Goal: Task Accomplishment & Management: Manage account settings

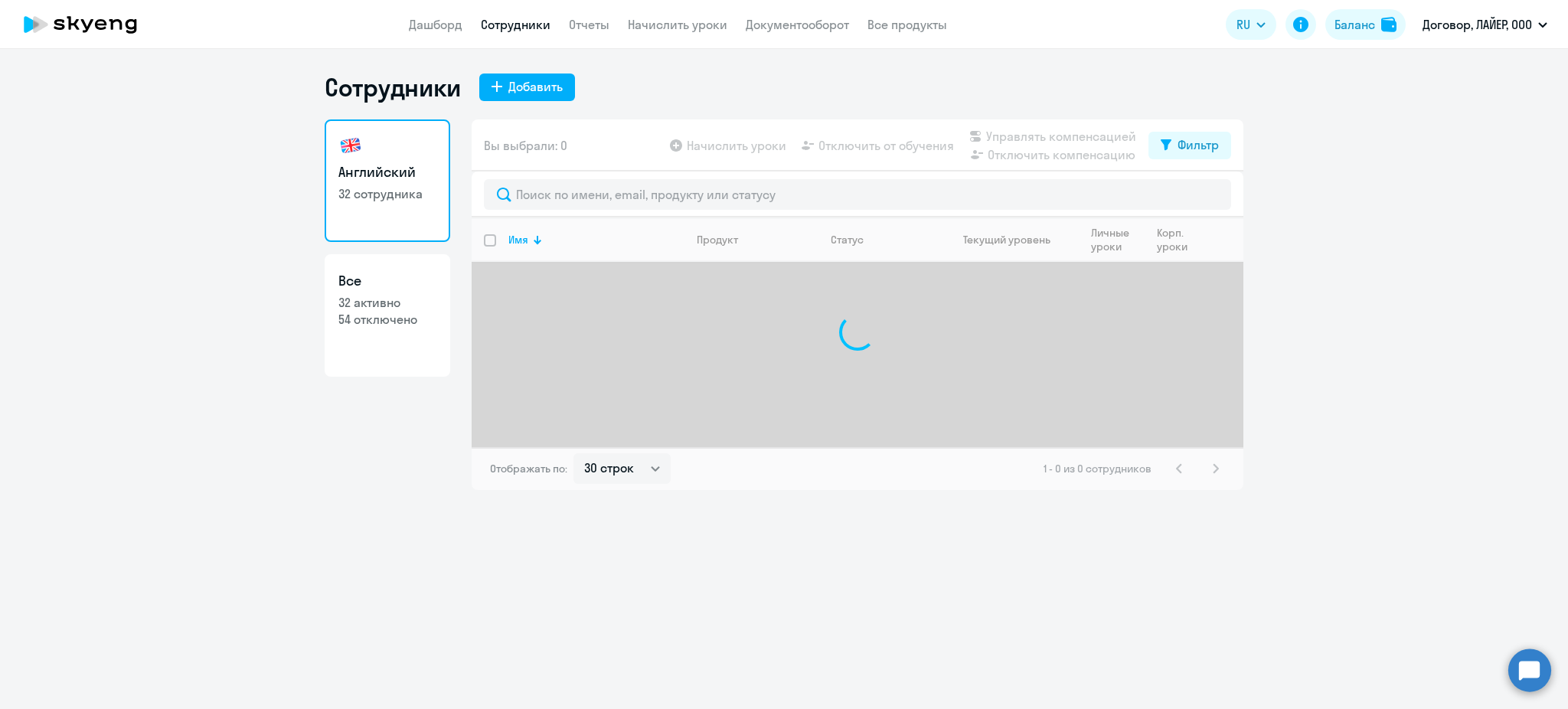
select select "30"
click at [537, 87] on div "Добавить" at bounding box center [535, 86] width 54 height 18
select select "english_adult_not_native_speaker"
select select "3"
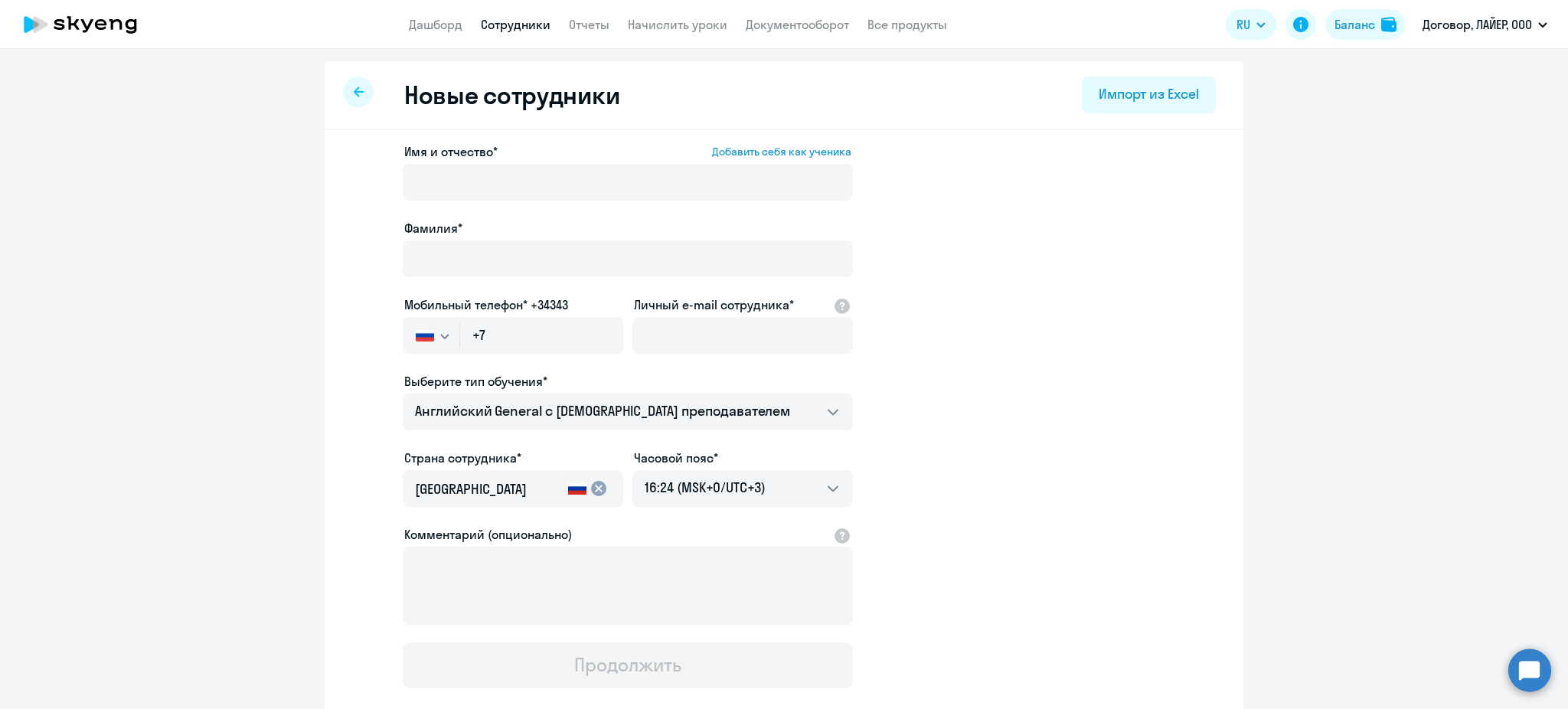
click at [360, 99] on div at bounding box center [358, 91] width 31 height 31
select select "30"
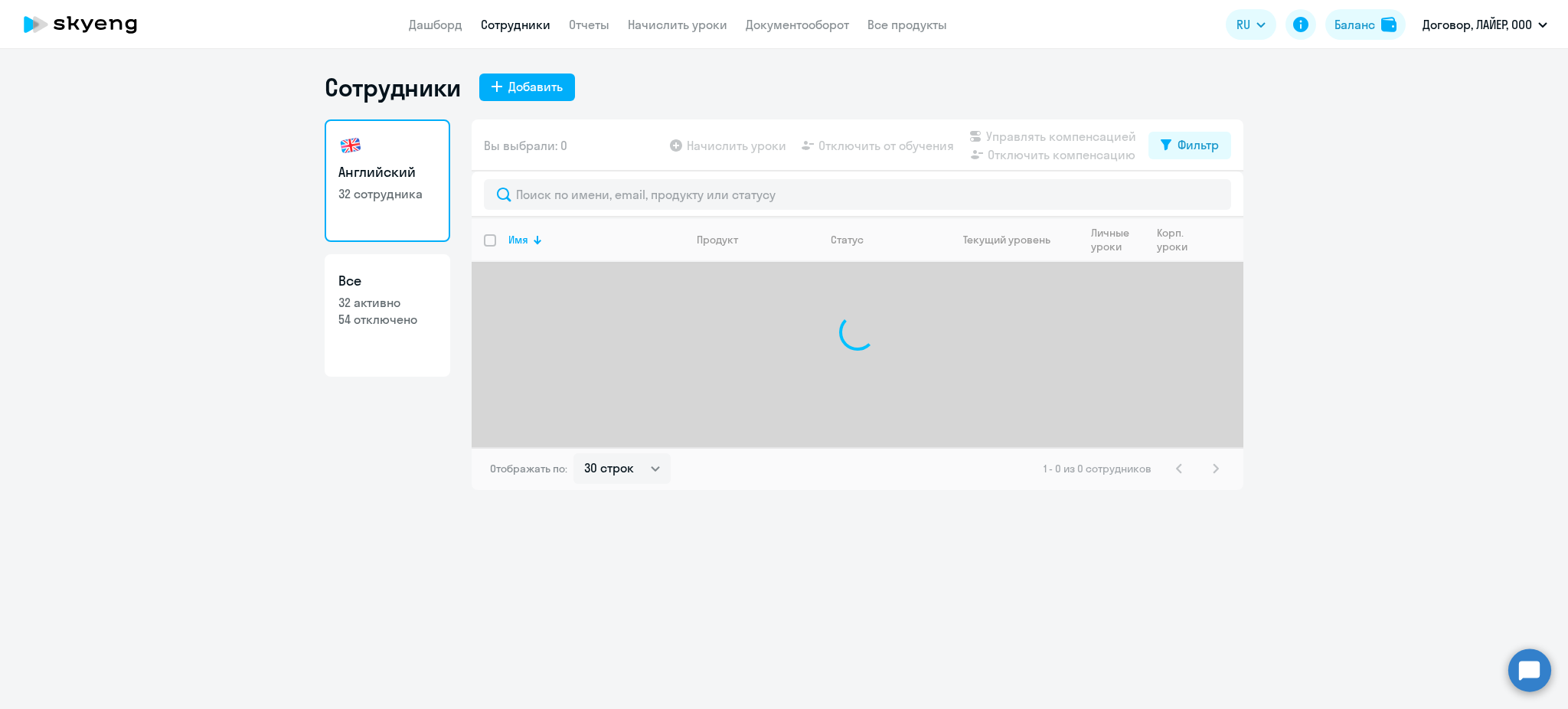
click at [430, 15] on app-menu-item-link "Дашборд" at bounding box center [435, 24] width 53 height 19
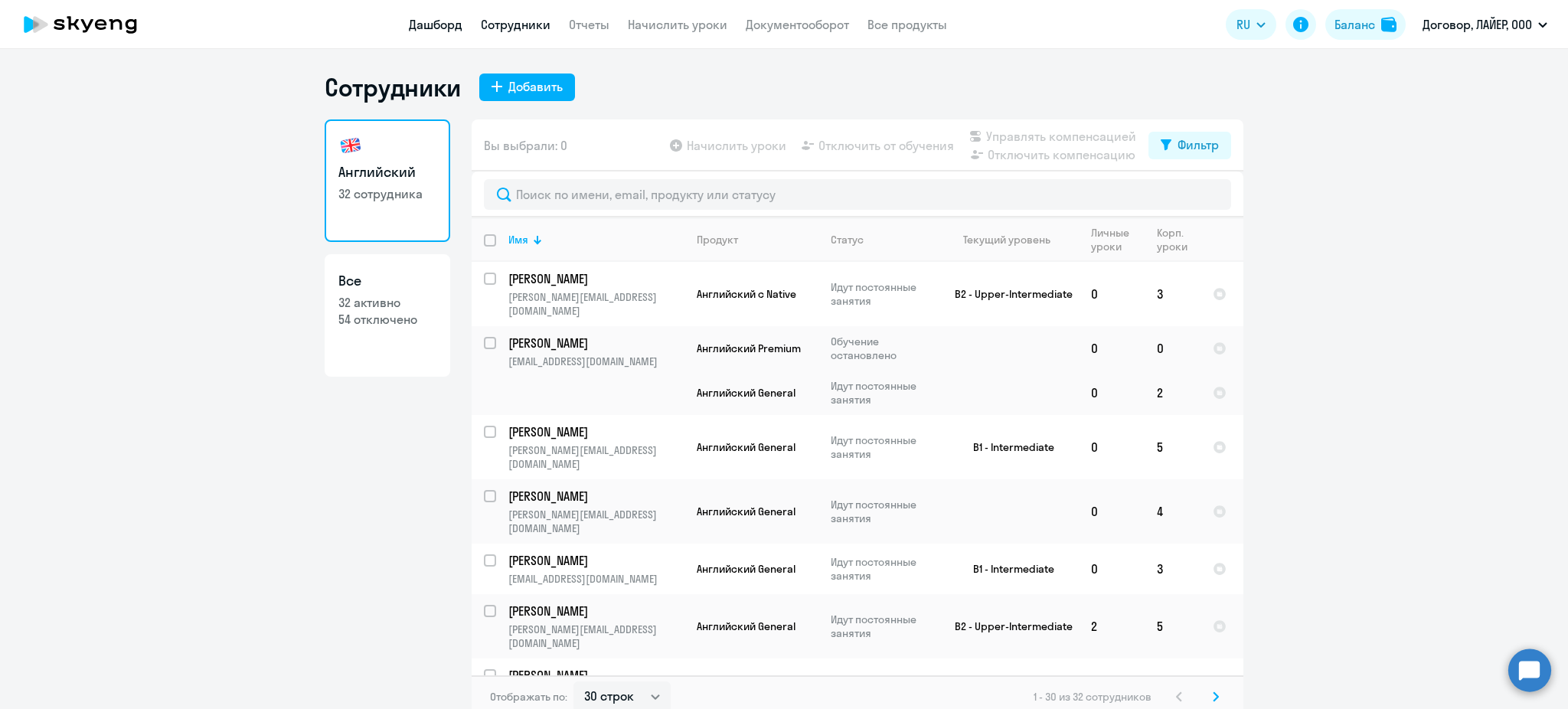
click at [450, 26] on link "Дашборд" at bounding box center [435, 24] width 53 height 15
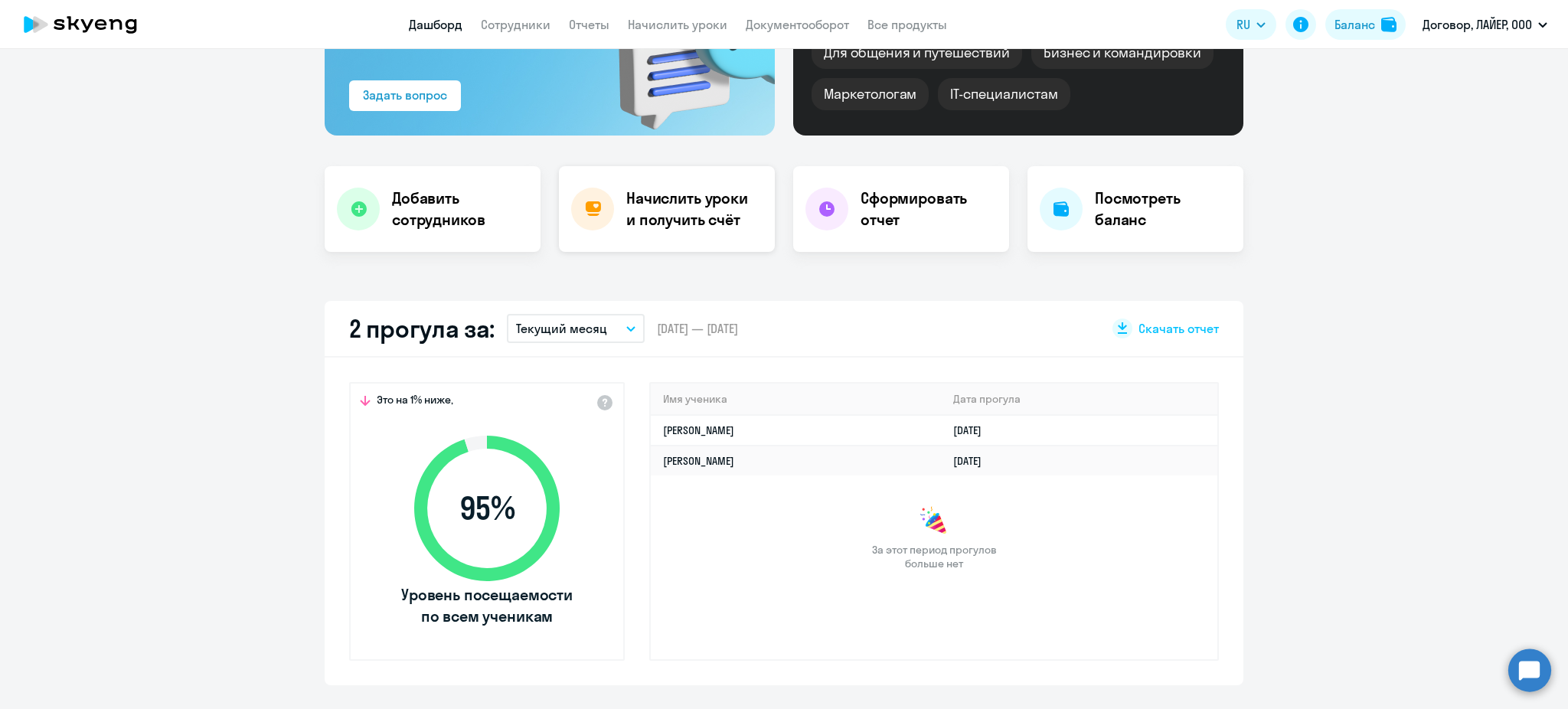
scroll to position [203, 0]
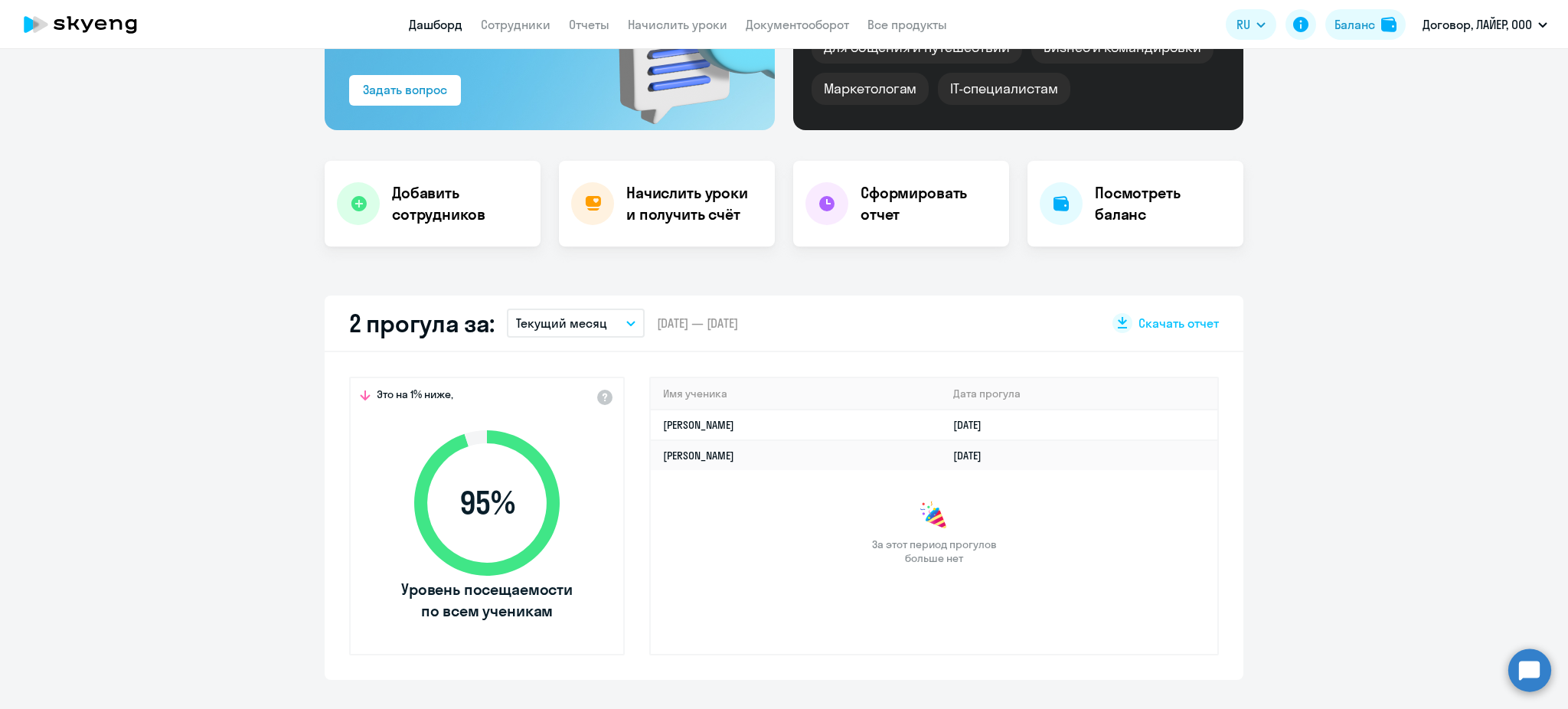
select select "30"
click at [626, 205] on h4 "Начислить уроки и получить счёт" at bounding box center [693, 203] width 134 height 43
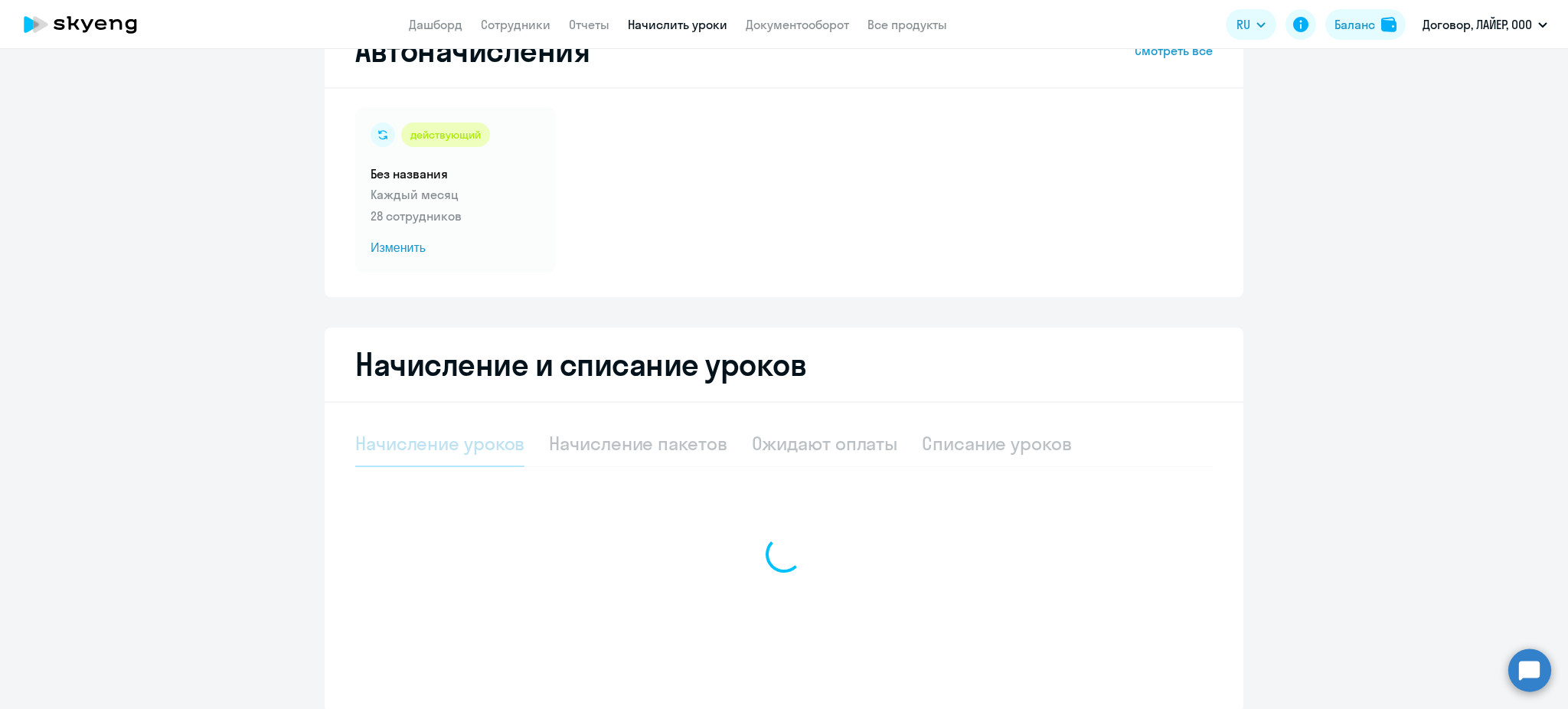
select select "10"
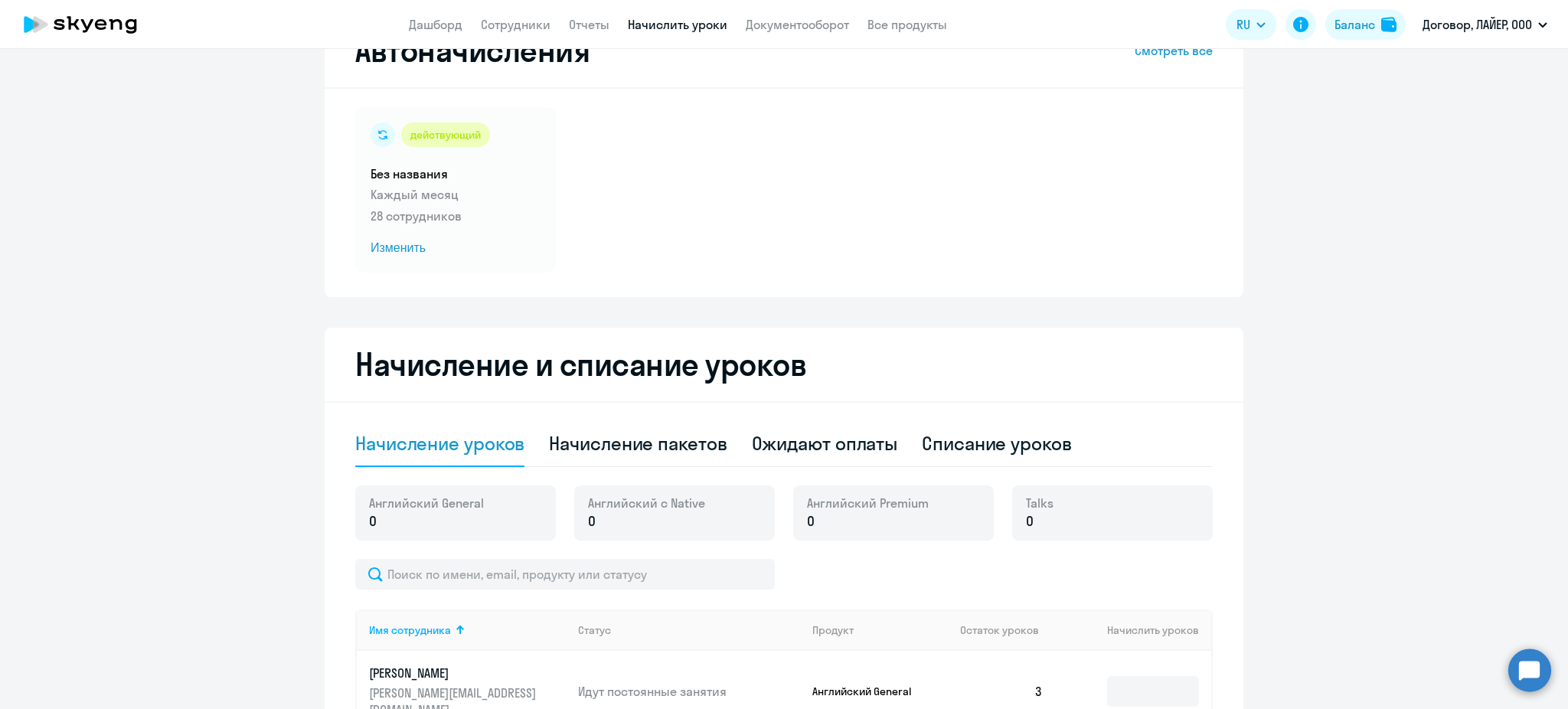
click at [491, 516] on div "Английский General 0" at bounding box center [455, 513] width 200 height 55
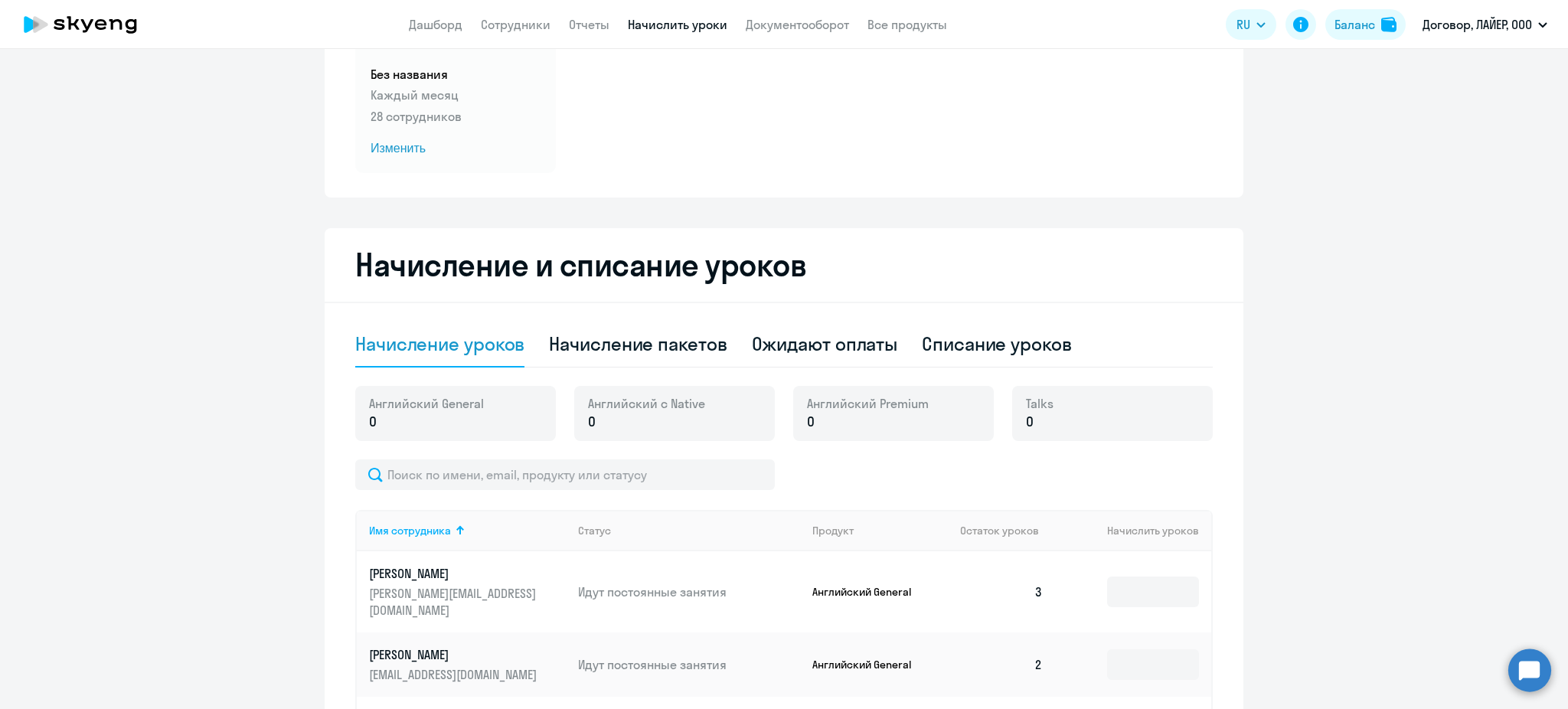
scroll to position [161, 0]
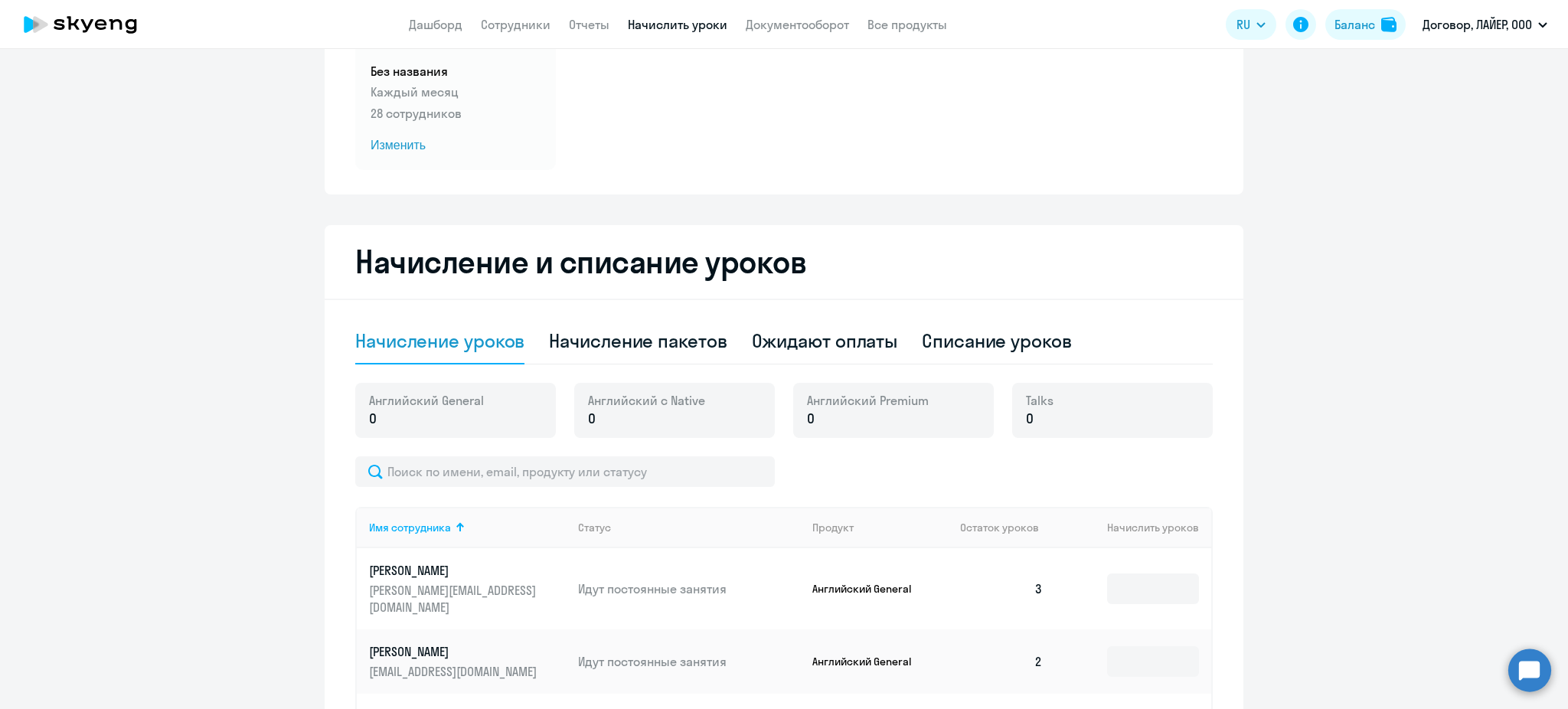
click at [1057, 403] on div "Talks 0" at bounding box center [1112, 410] width 200 height 55
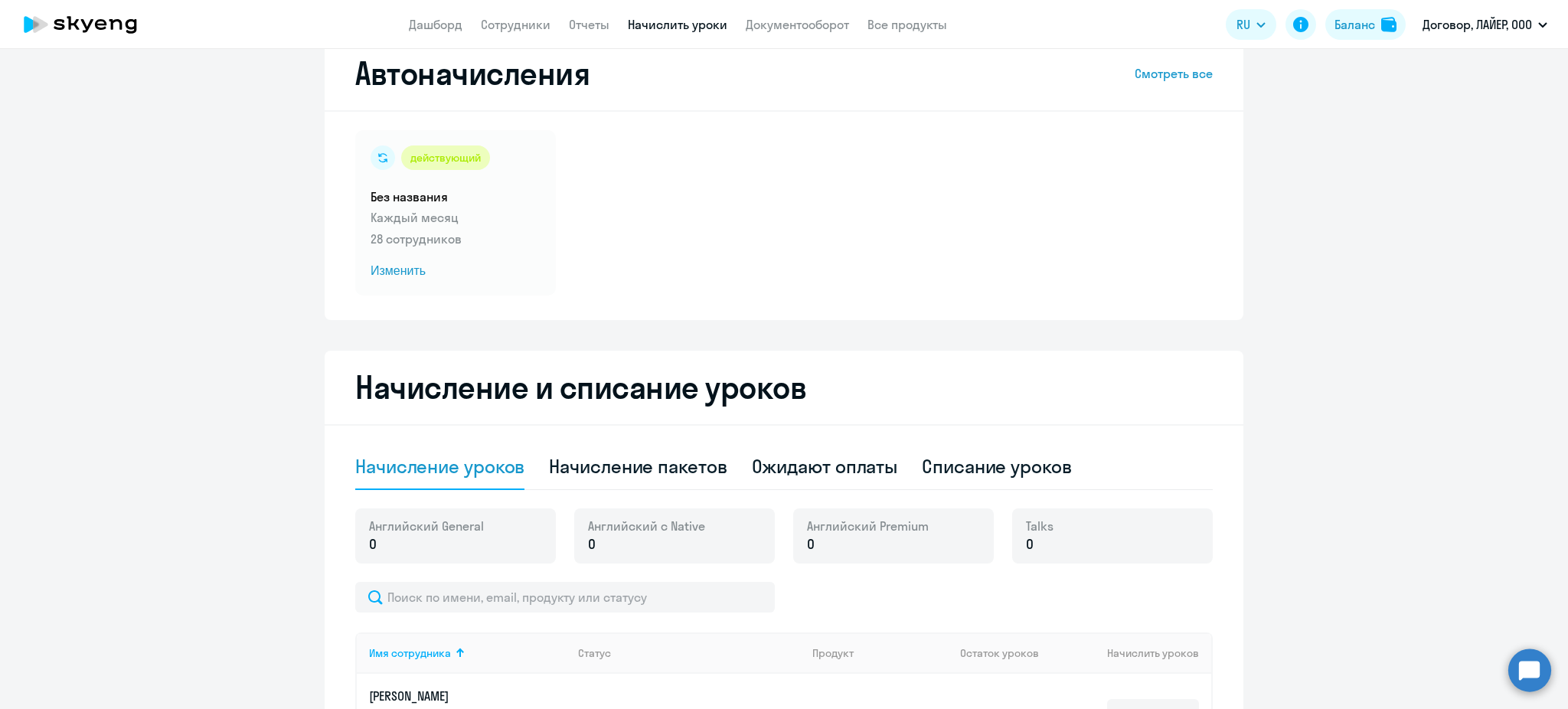
scroll to position [0, 0]
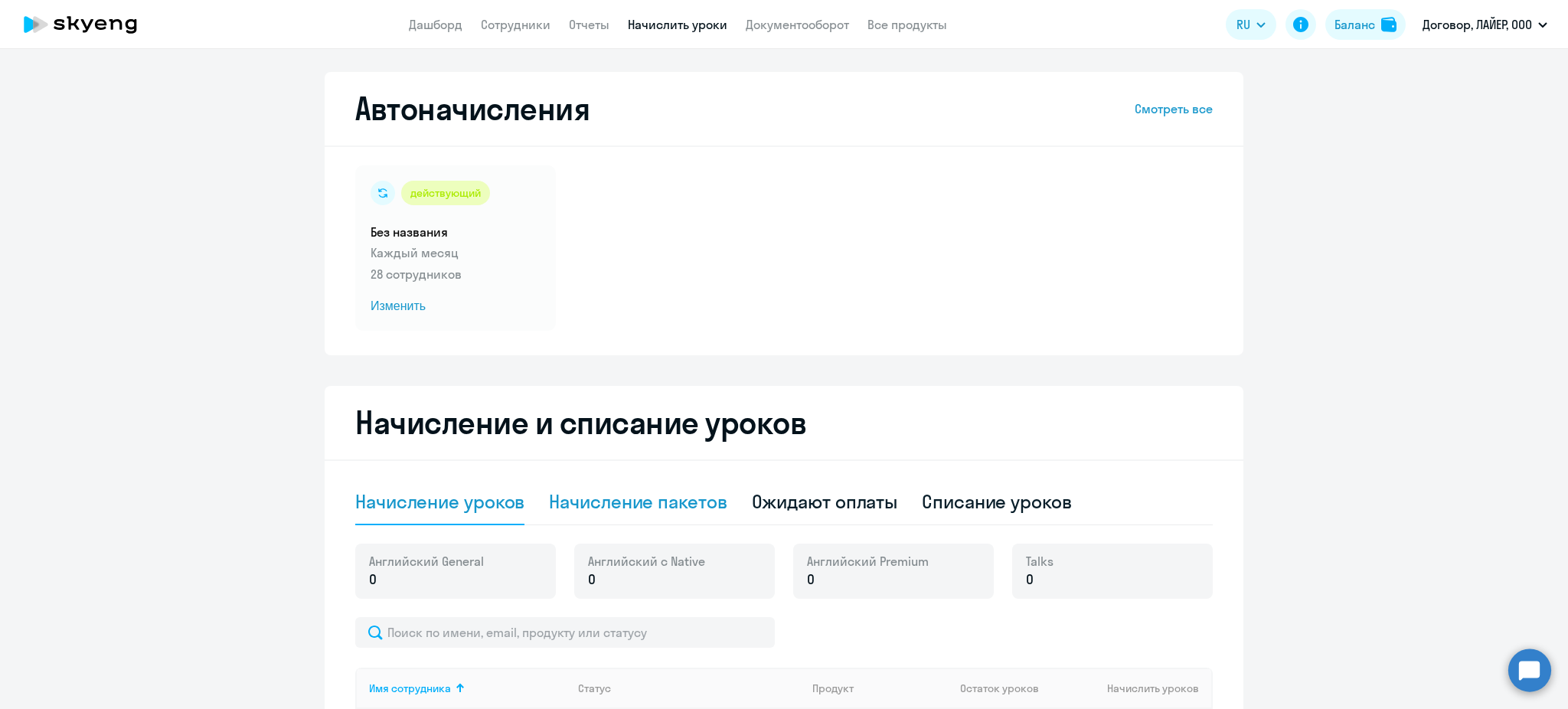
click at [621, 509] on div "Начисление пакетов" at bounding box center [638, 501] width 178 height 24
select select "10"
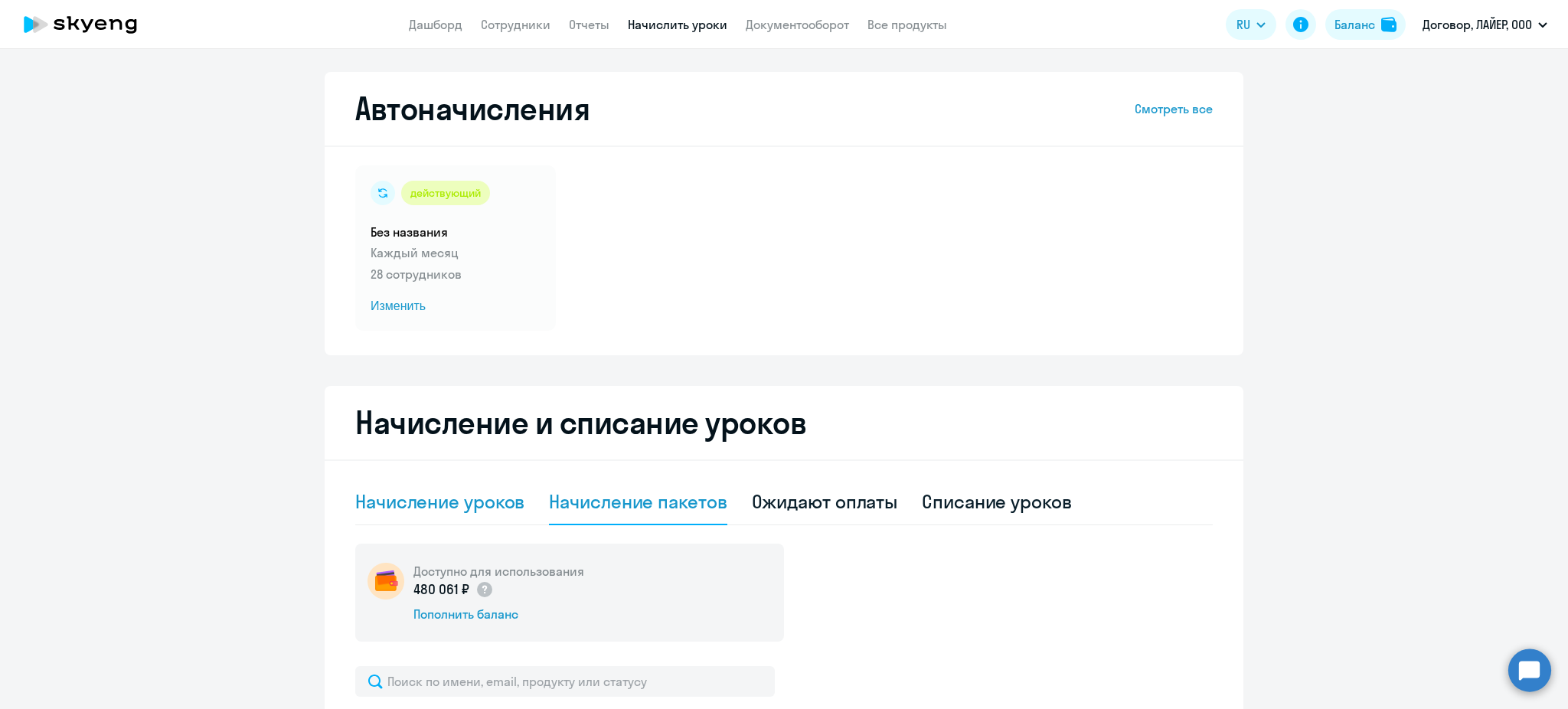
click at [461, 510] on div "Начисление уроков" at bounding box center [439, 501] width 169 height 24
select select "10"
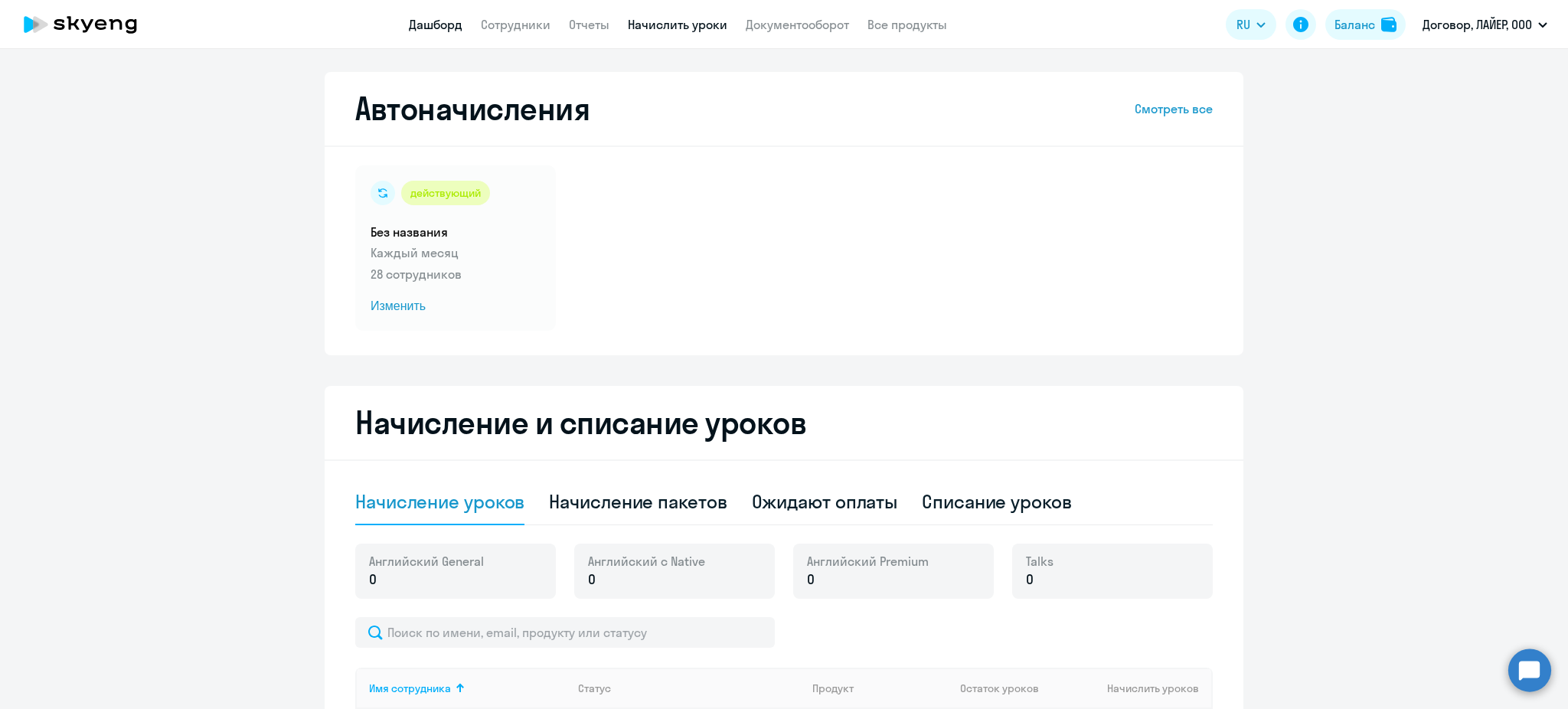
click at [446, 20] on link "Дашборд" at bounding box center [435, 24] width 53 height 15
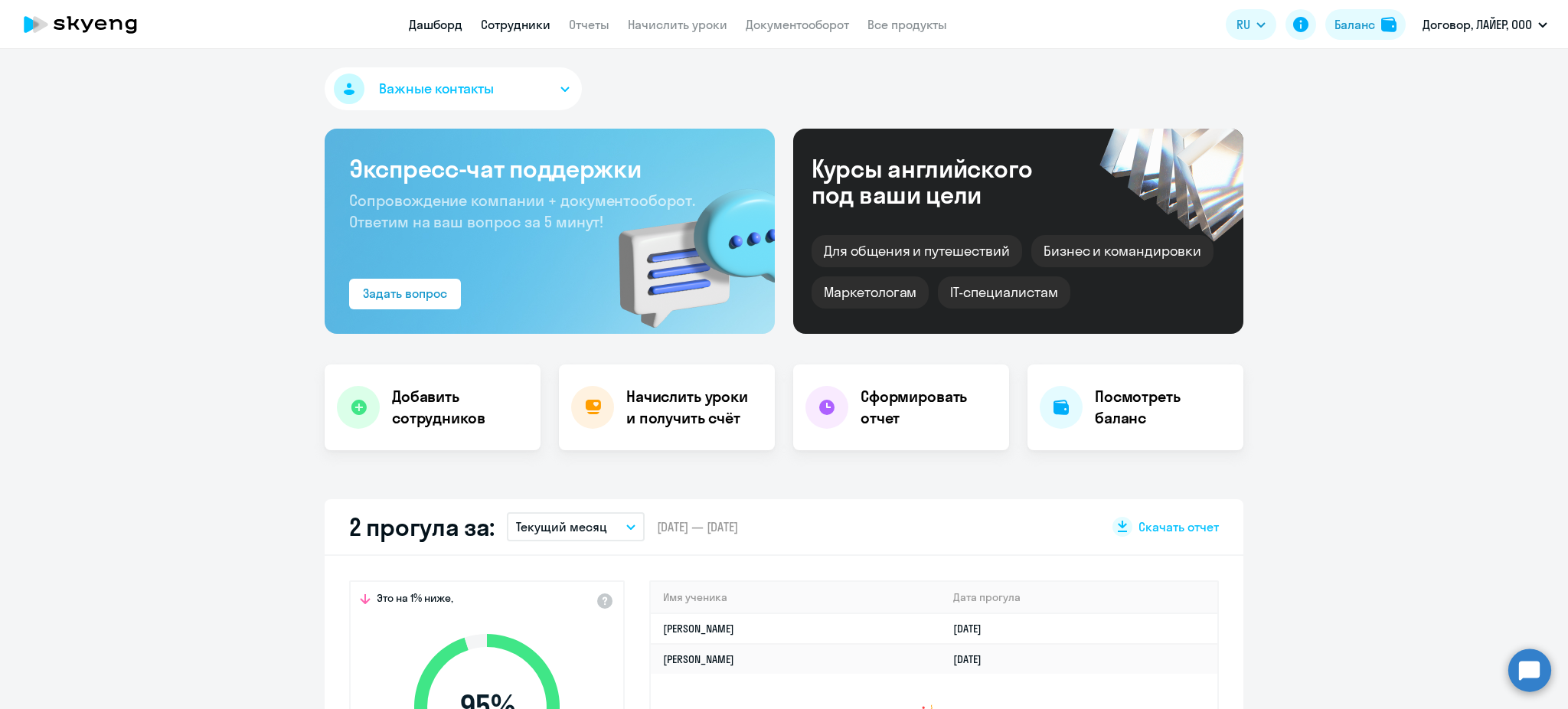
click at [529, 22] on link "Сотрудники" at bounding box center [515, 24] width 70 height 15
select select "30"
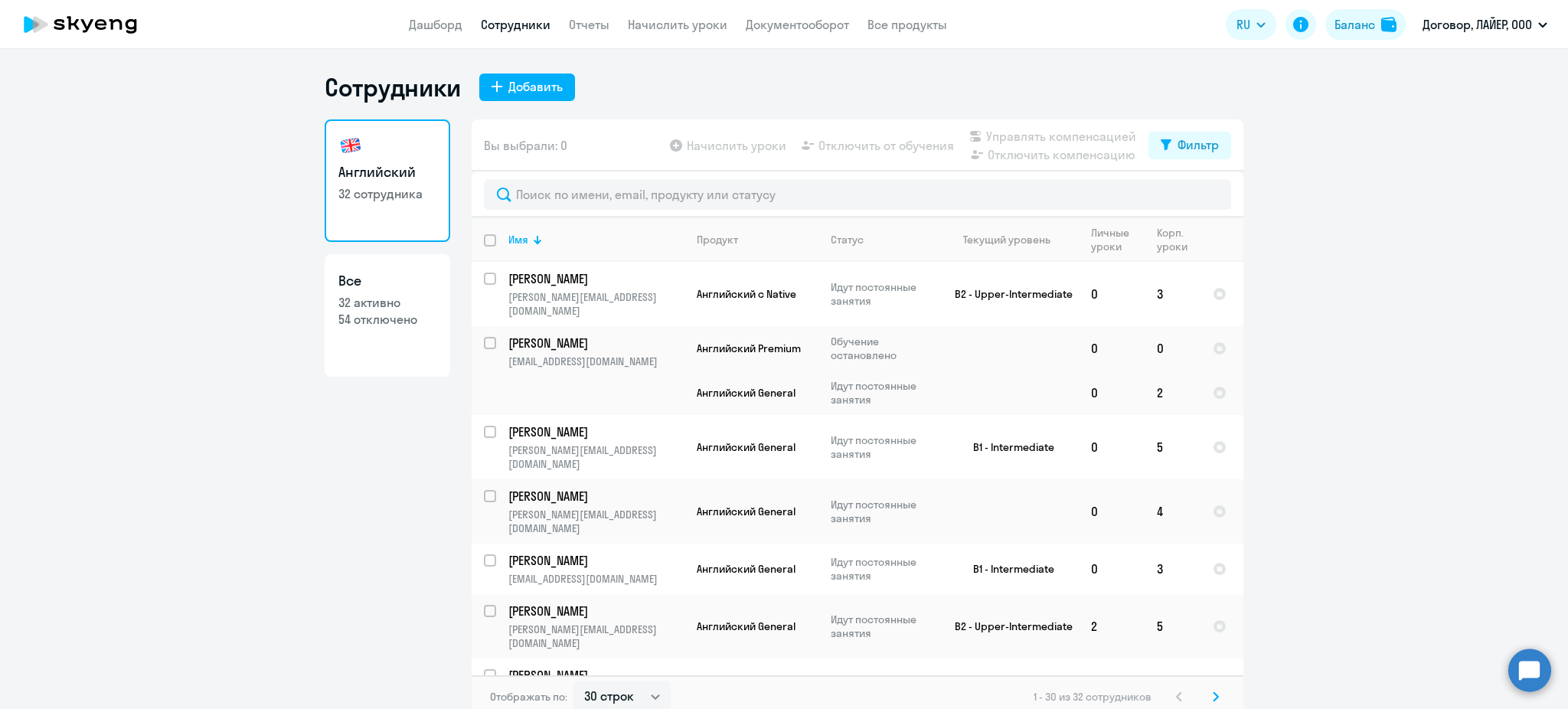
click at [441, 13] on app-header "Дашборд Сотрудники Отчеты Начислить уроки Документооборот Все продукты Дашборд …" at bounding box center [784, 24] width 1568 height 49
click at [447, 33] on app-menu-item-link "Дашборд" at bounding box center [435, 24] width 53 height 19
click at [702, 23] on link "Начислить уроки" at bounding box center [677, 24] width 100 height 15
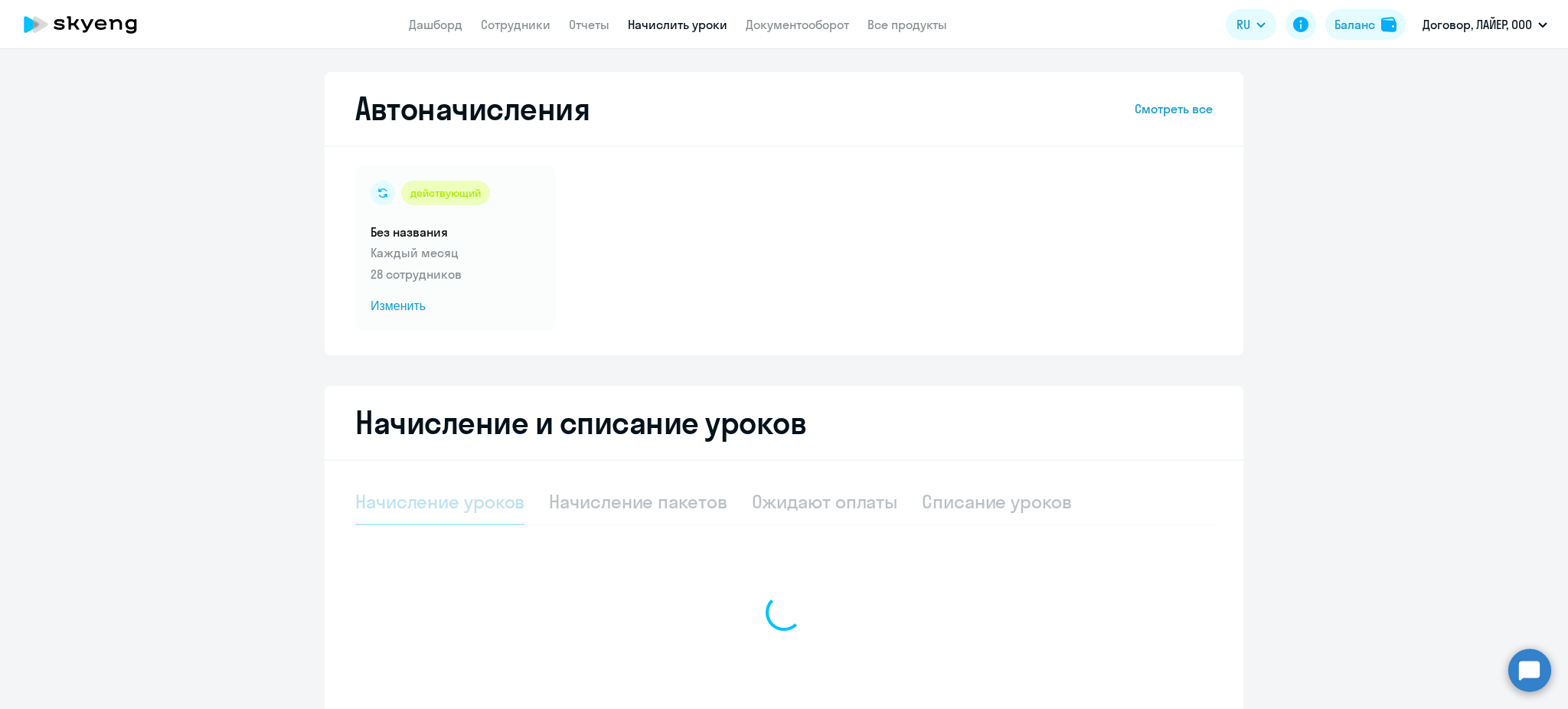
select select "10"
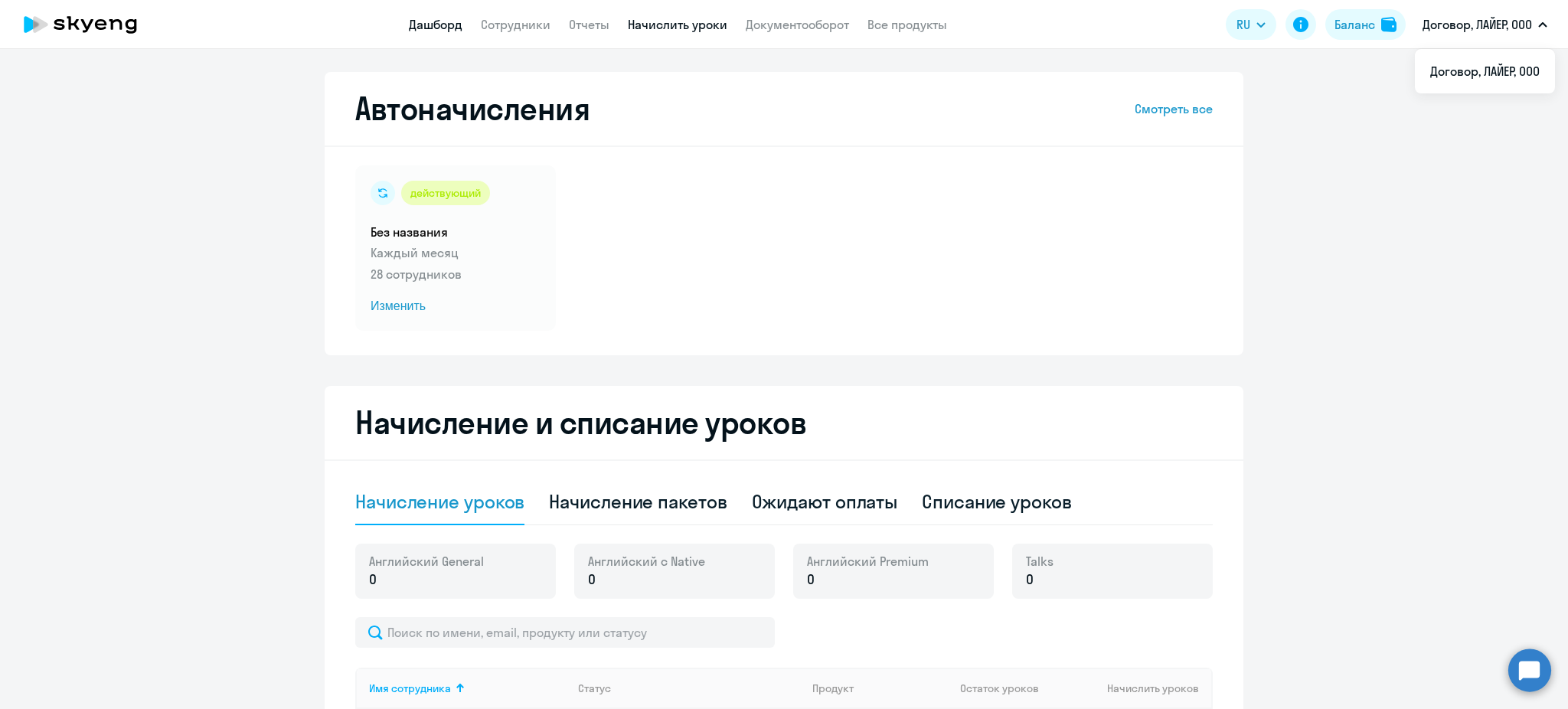
click at [422, 17] on link "Дашборд" at bounding box center [435, 24] width 53 height 15
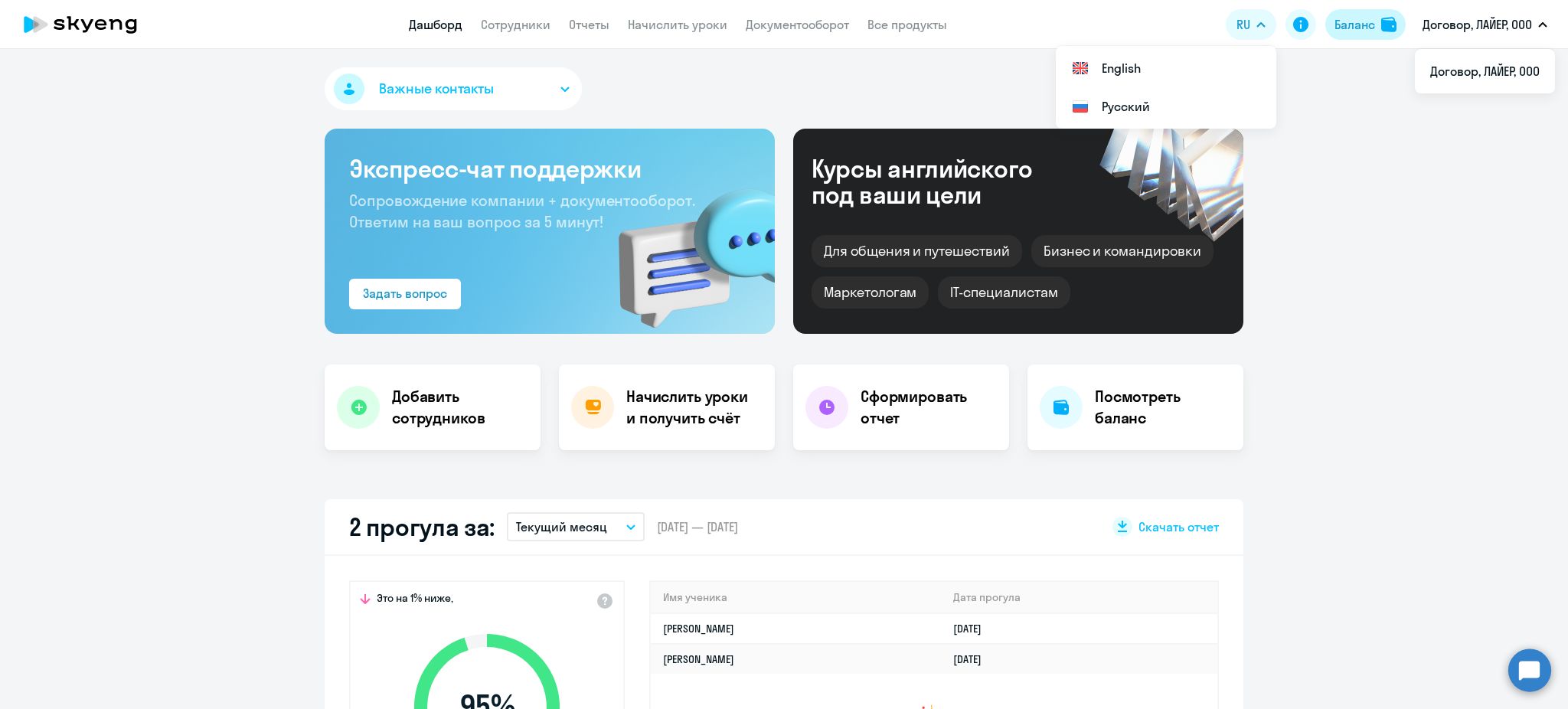
click at [1343, 13] on button "Баланс" at bounding box center [1365, 24] width 80 height 31
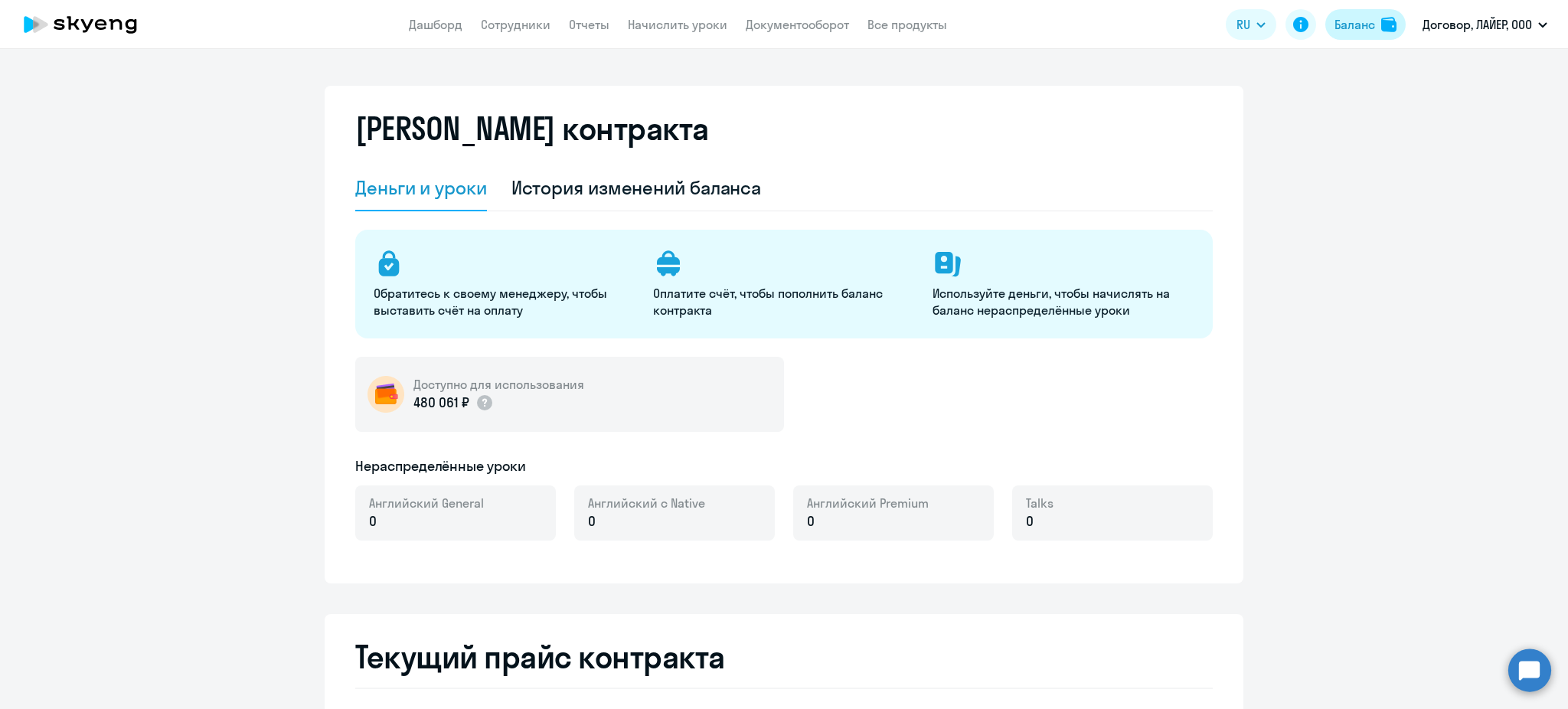
select select "english_adult_not_native_speaker"
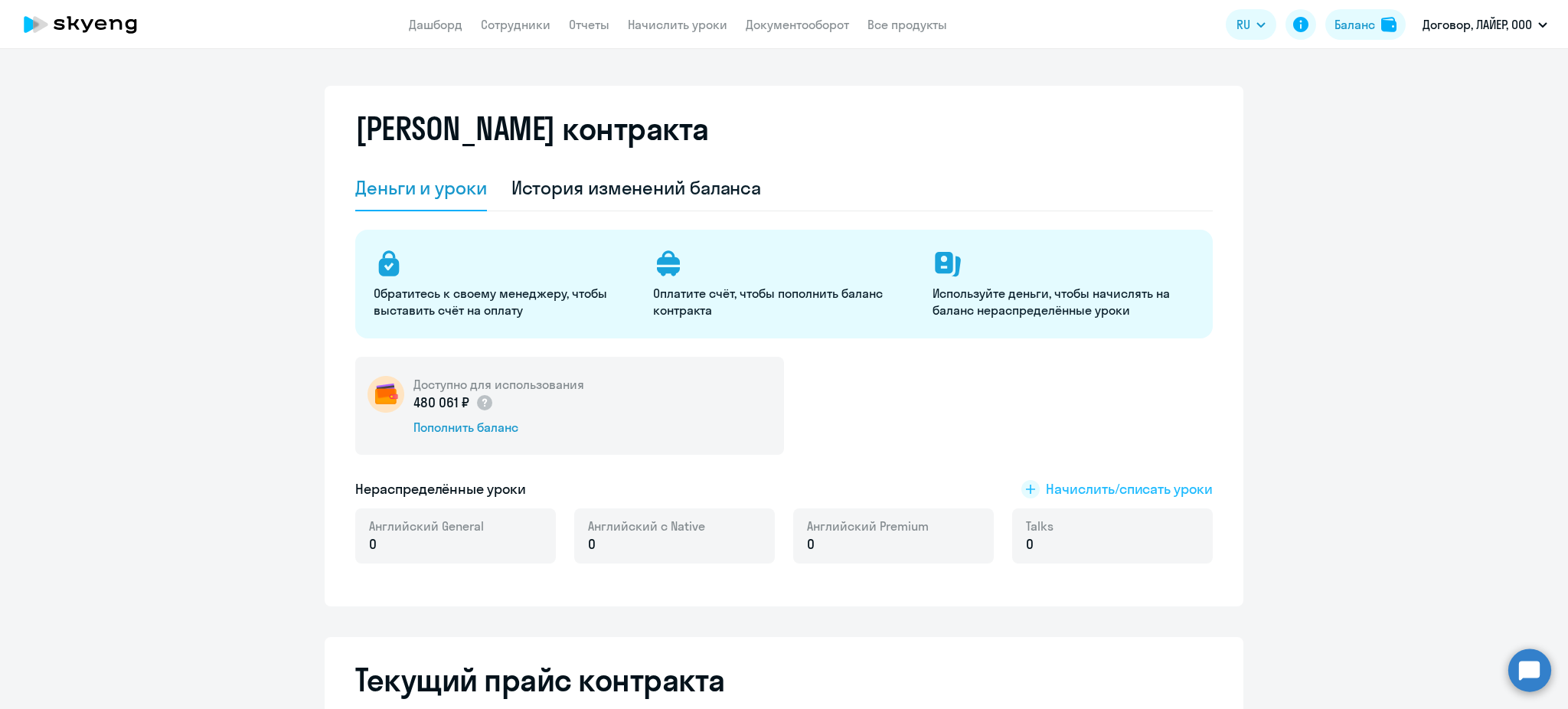
click at [1083, 486] on span "Начислить/списать уроки" at bounding box center [1129, 488] width 167 height 20
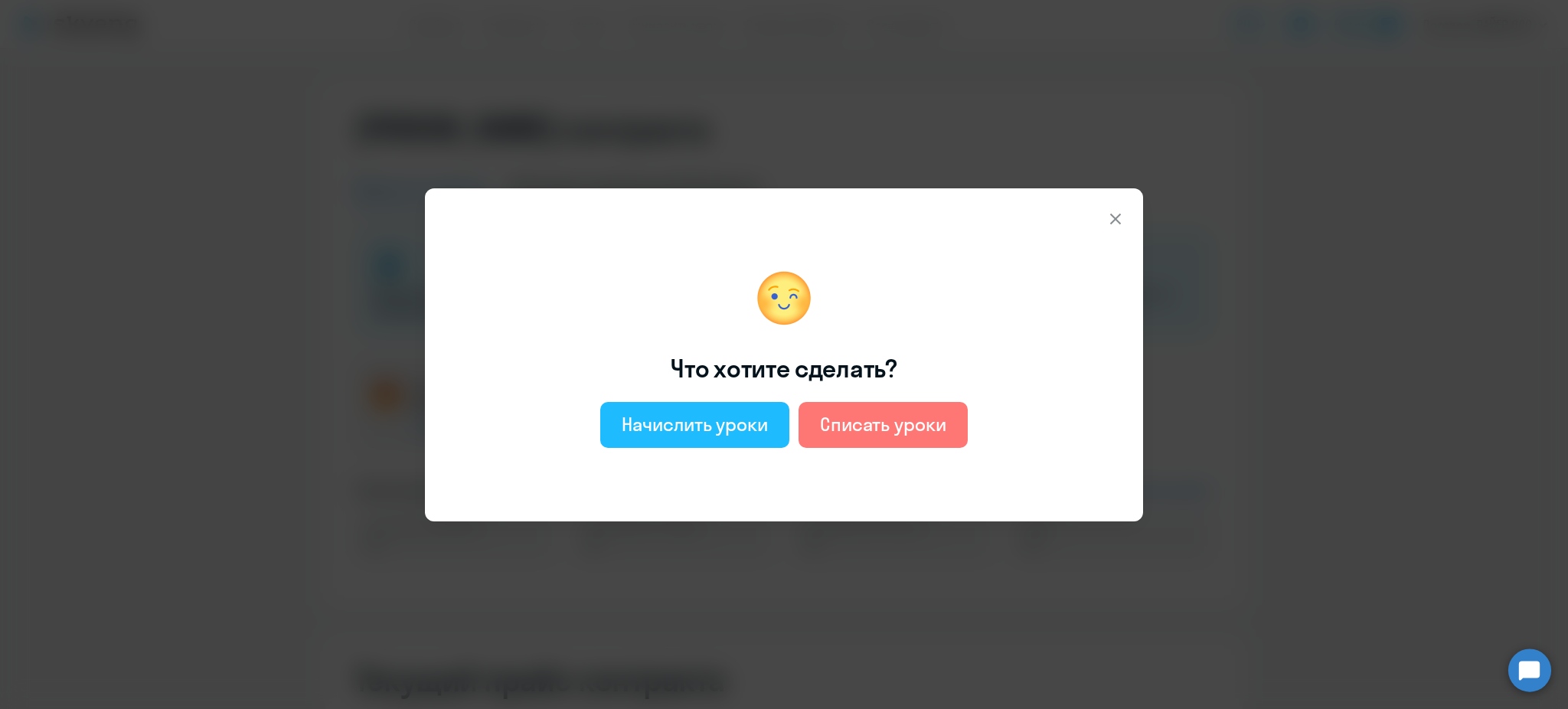
click at [766, 429] on div "Начислить уроки" at bounding box center [694, 423] width 146 height 24
select select "english_adult_not_native_speaker"
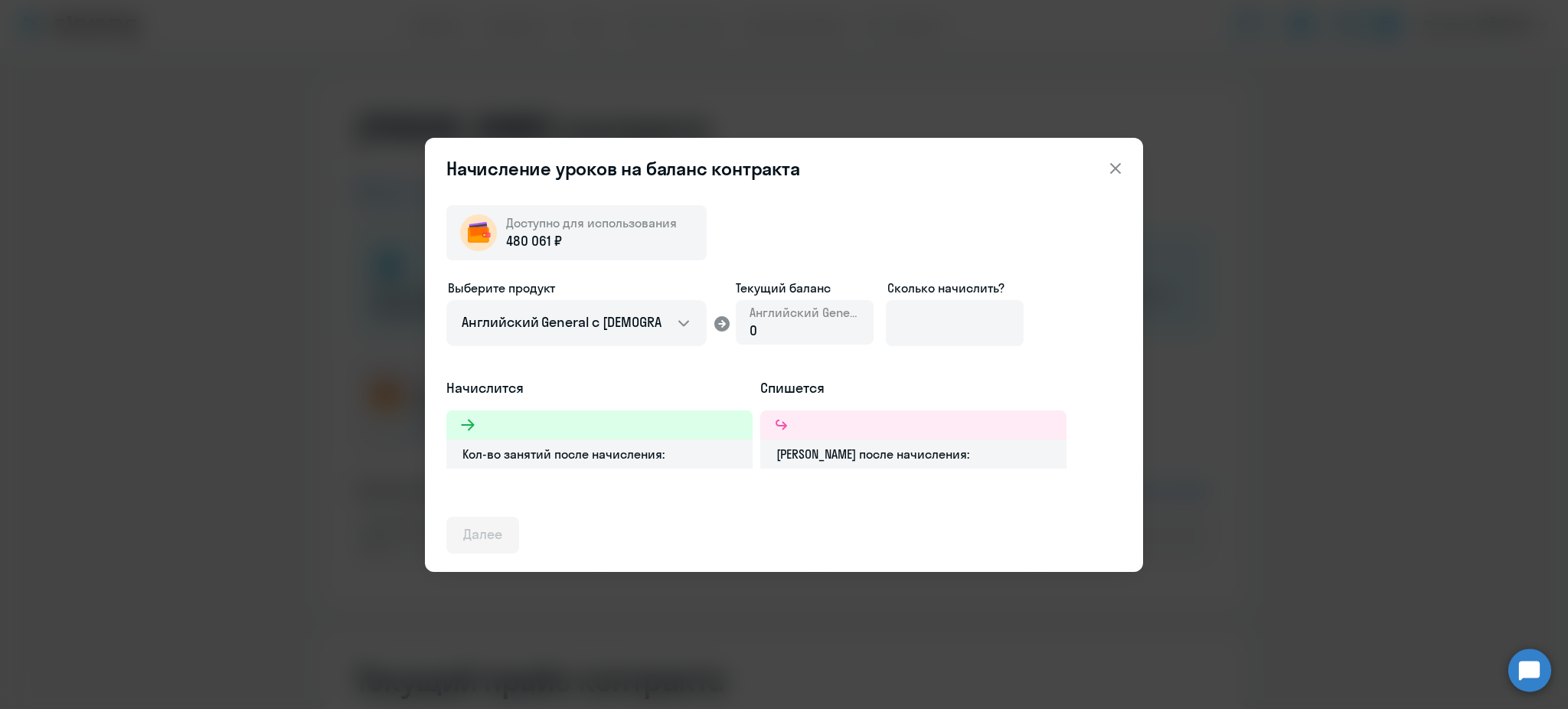
click at [810, 330] on div "0" at bounding box center [804, 330] width 110 height 20
click at [917, 329] on input at bounding box center [954, 323] width 137 height 46
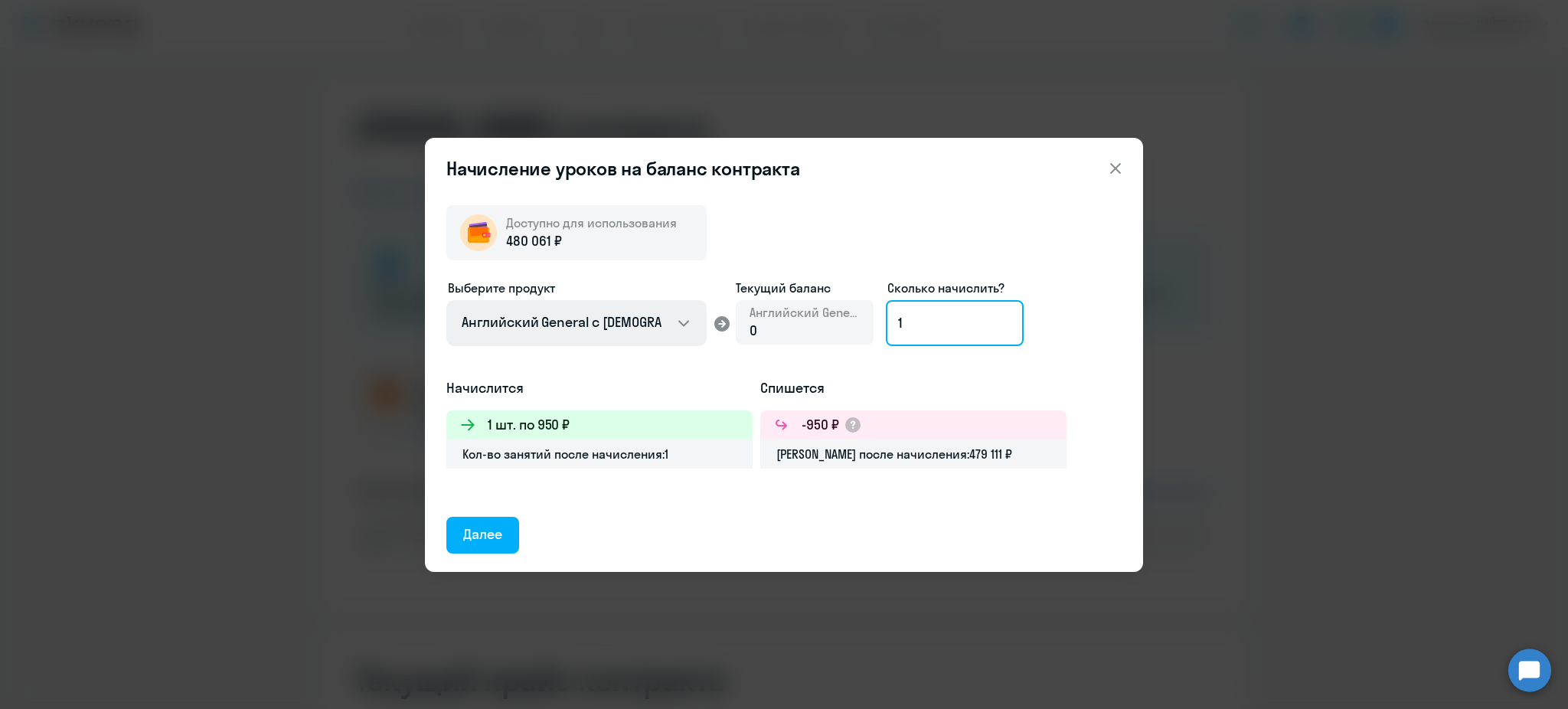
type input "1"
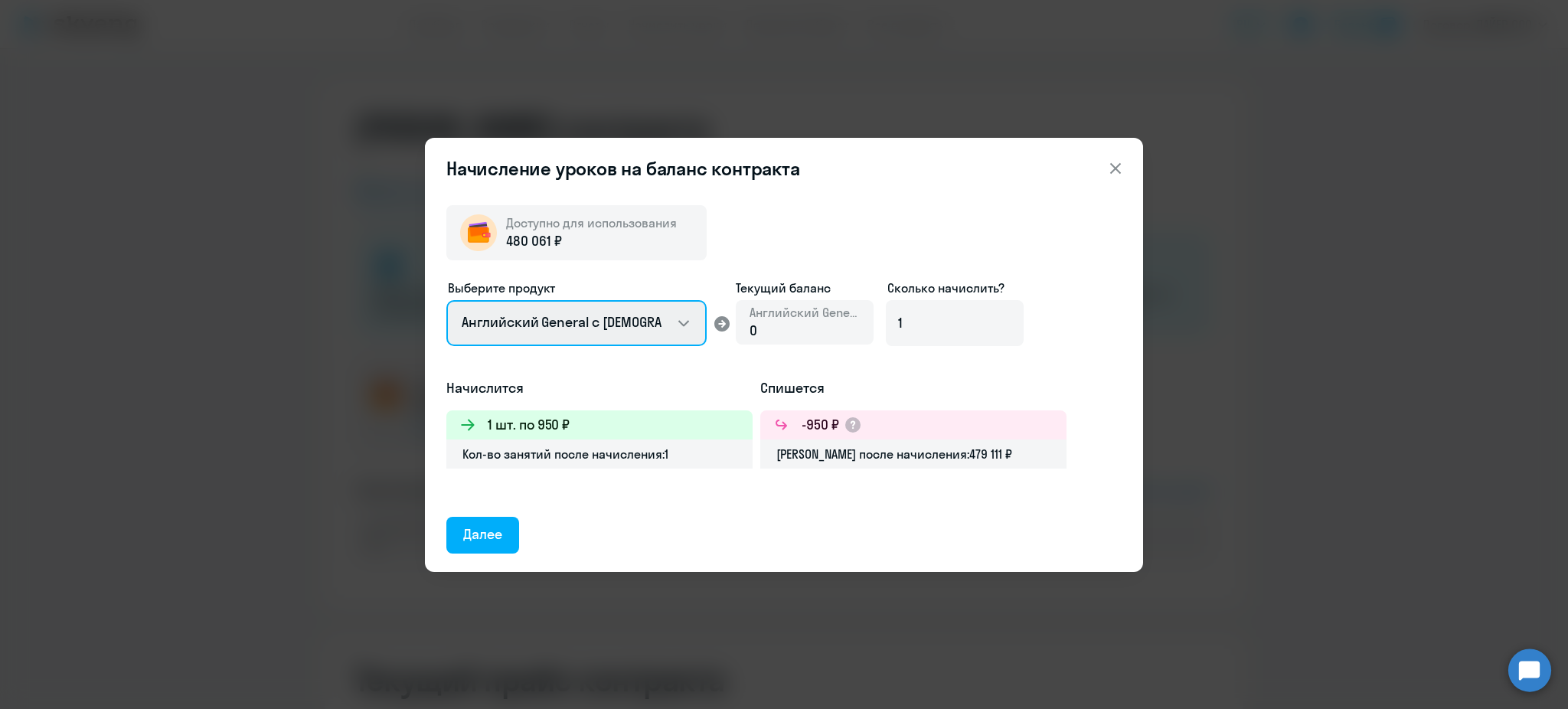
click at [641, 317] on select "Английский General с [DEMOGRAPHIC_DATA] преподавателем Английский General с [DE…" at bounding box center [576, 323] width 260 height 46
click at [446, 300] on select "Английский General с [DEMOGRAPHIC_DATA] преподавателем Английский General с [DE…" at bounding box center [576, 323] width 260 height 46
click at [654, 319] on select "Английский General с [DEMOGRAPHIC_DATA] преподавателем Английский General с [DE…" at bounding box center [576, 323] width 260 height 46
click at [446, 300] on select "Английский General с [DEMOGRAPHIC_DATA] преподавателем Английский General с [DE…" at bounding box center [576, 323] width 260 height 46
click at [659, 340] on select "Английский General с [DEMOGRAPHIC_DATA] преподавателем Английский General с [DE…" at bounding box center [576, 323] width 260 height 46
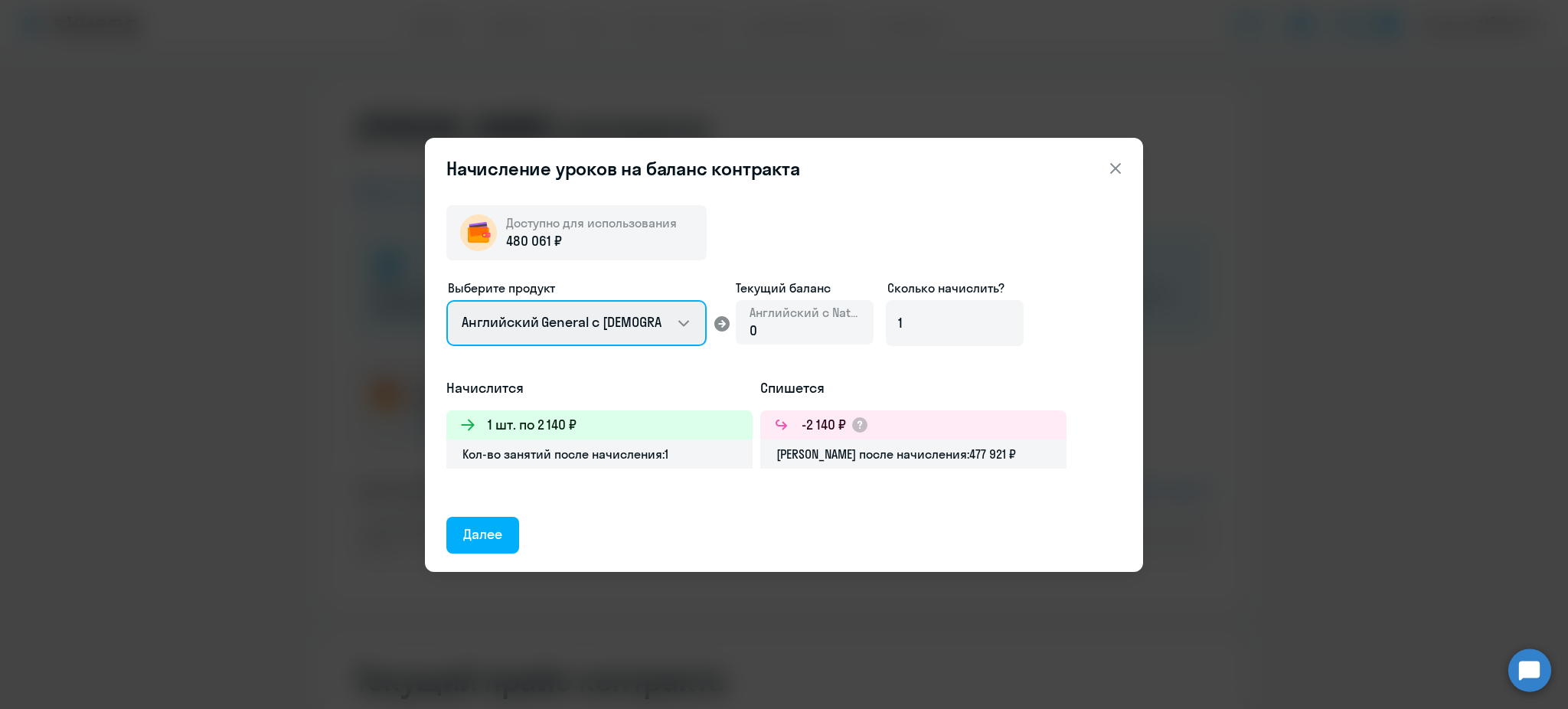
select select "english_adult_not_native_speaker_premium"
click at [446, 300] on select "Английский General с [DEMOGRAPHIC_DATA] преподавателем Английский General с [DE…" at bounding box center [576, 323] width 260 height 46
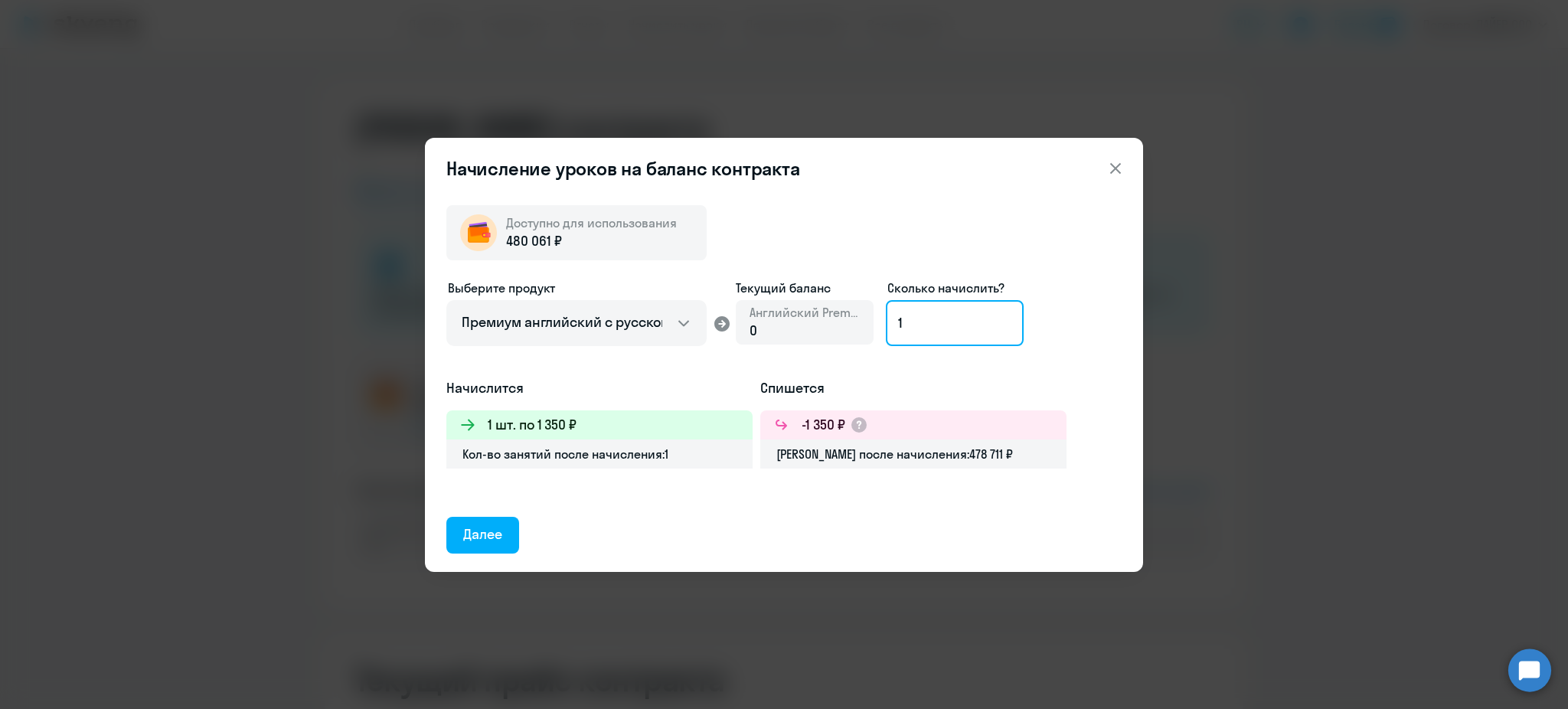
click at [925, 327] on input "1" at bounding box center [954, 323] width 137 height 46
click at [1108, 170] on icon at bounding box center [1115, 168] width 18 height 18
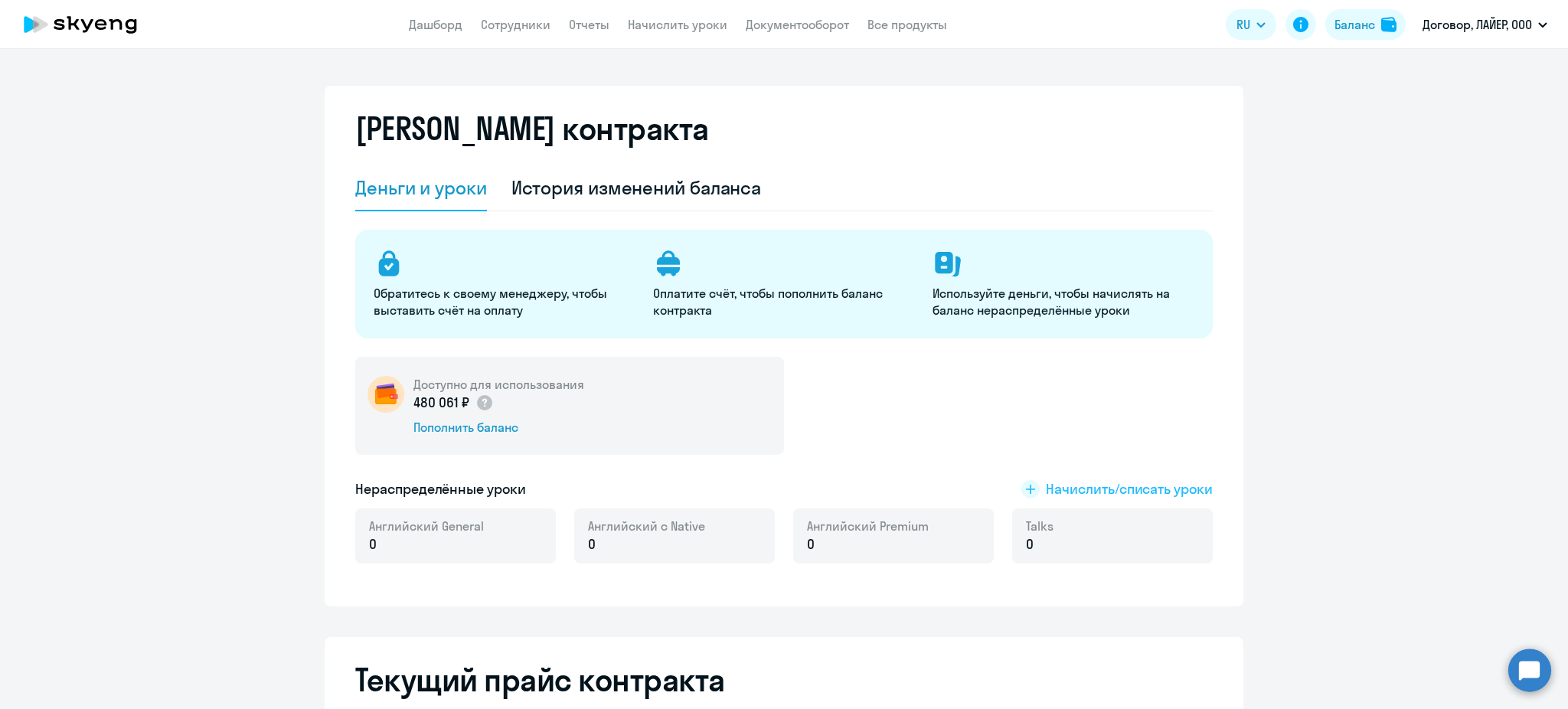
click at [1064, 486] on span "Начислить/списать уроки" at bounding box center [1129, 488] width 167 height 20
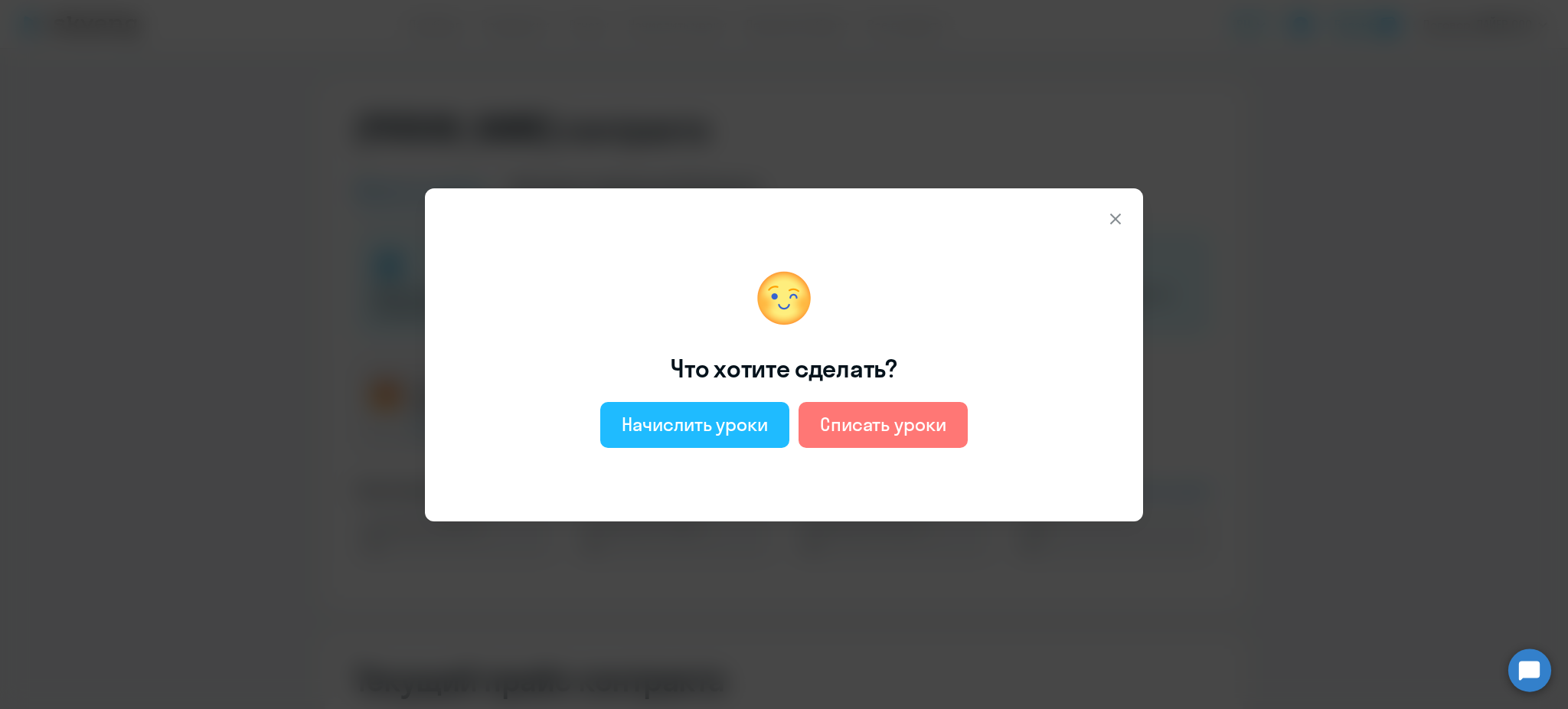
click at [686, 425] on div "Начислить уроки" at bounding box center [694, 423] width 146 height 24
select select "english_adult_not_native_speaker"
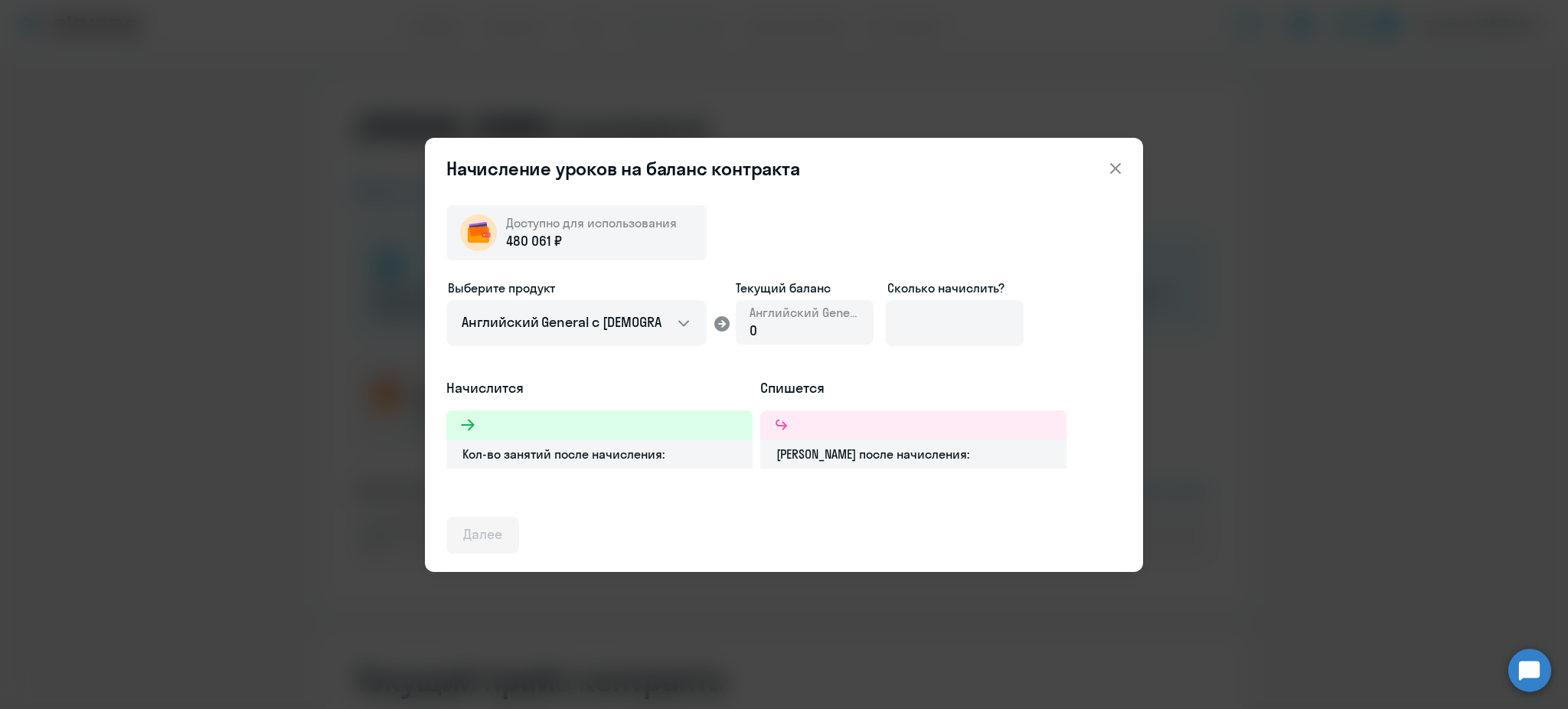
click at [1104, 159] on button at bounding box center [1116, 168] width 31 height 31
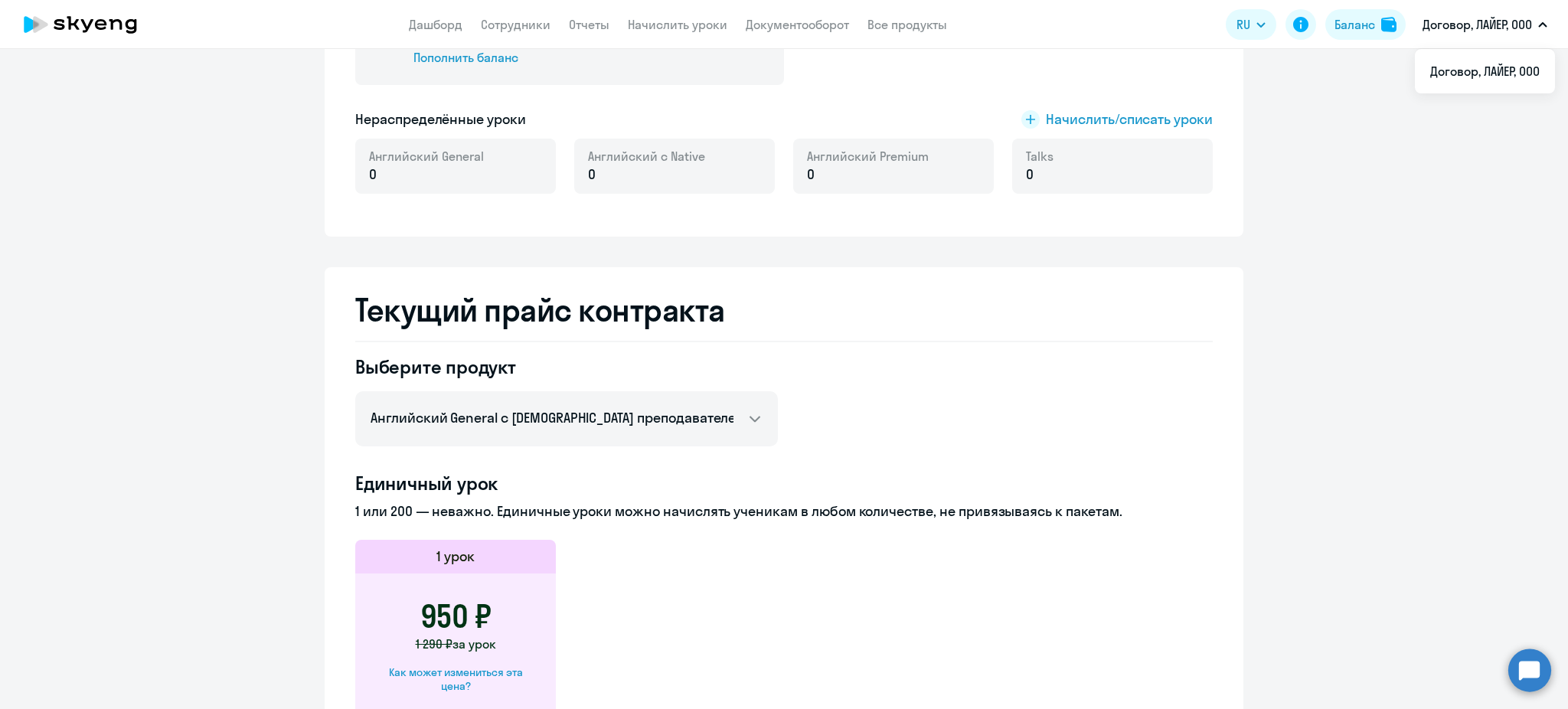
scroll to position [326, 0]
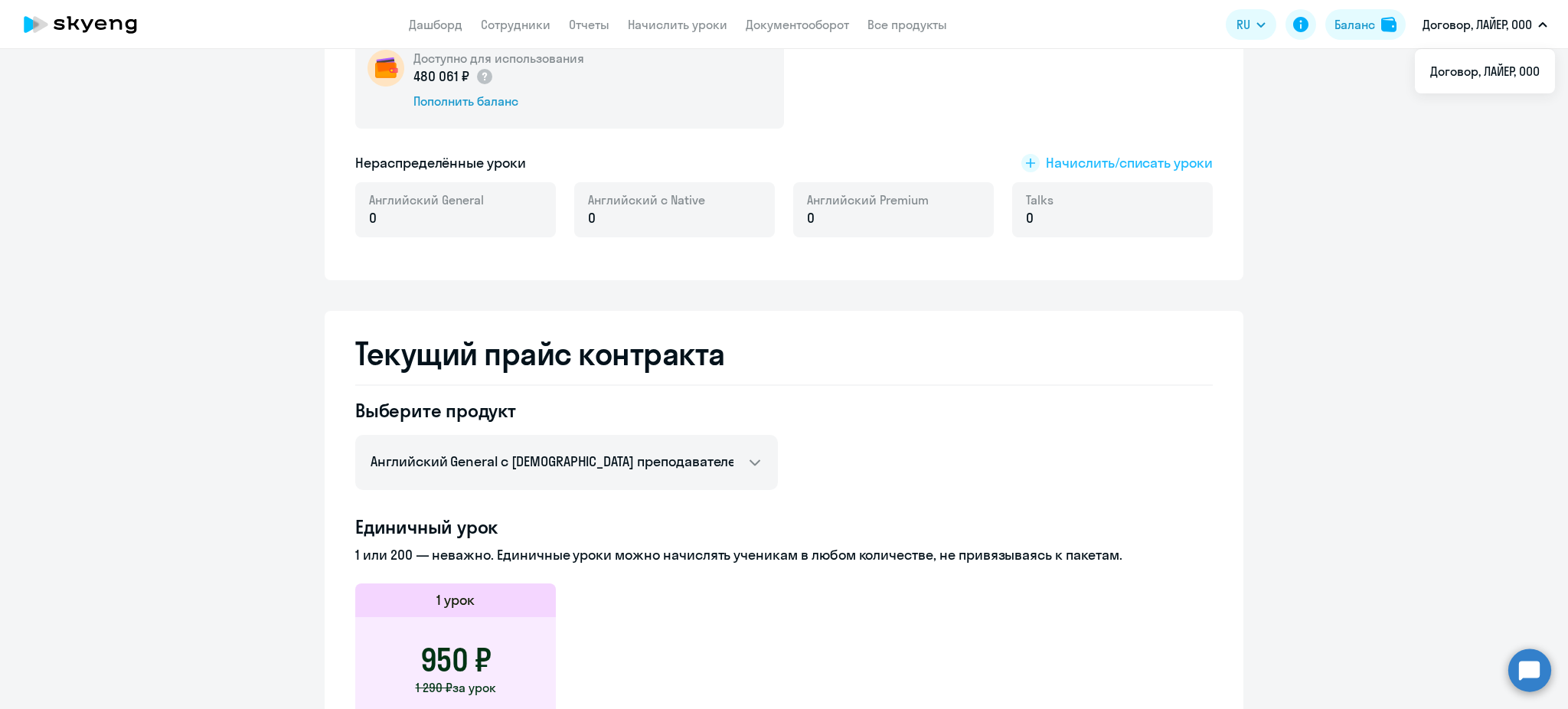
click at [1092, 165] on span "Начислить/списать уроки" at bounding box center [1129, 163] width 167 height 20
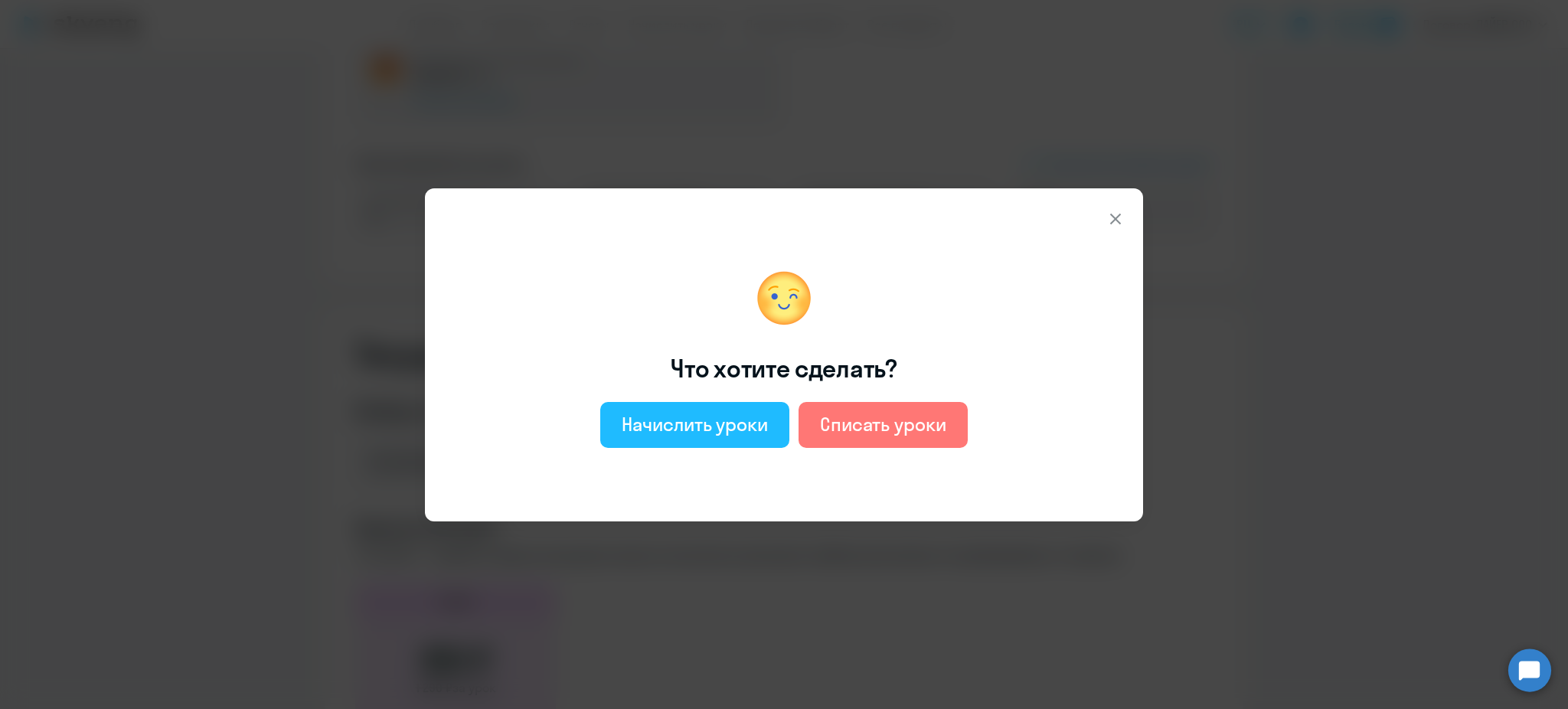
click at [751, 414] on div "Начислить уроки" at bounding box center [694, 423] width 146 height 24
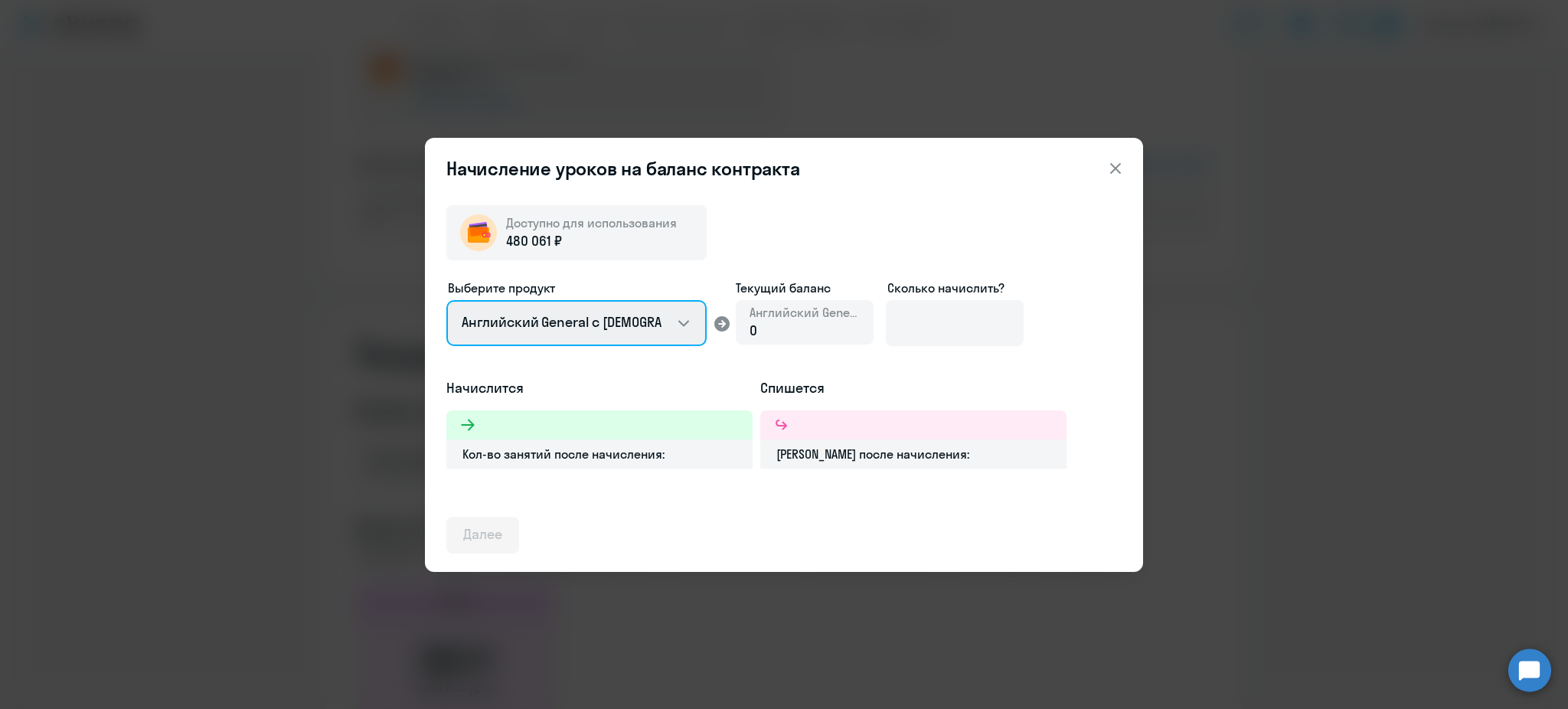
click at [564, 324] on select "Английский General с [DEMOGRAPHIC_DATA] преподавателем Английский General с [DE…" at bounding box center [576, 323] width 260 height 46
select select "english_adult_not_native_speaker_talks_15min"
click at [446, 300] on select "Английский General с [DEMOGRAPHIC_DATA] преподавателем Английский General с [DE…" at bounding box center [576, 323] width 260 height 46
click at [611, 323] on select "Английский General с [DEMOGRAPHIC_DATA] преподавателем Английский General с [DE…" at bounding box center [576, 323] width 260 height 46
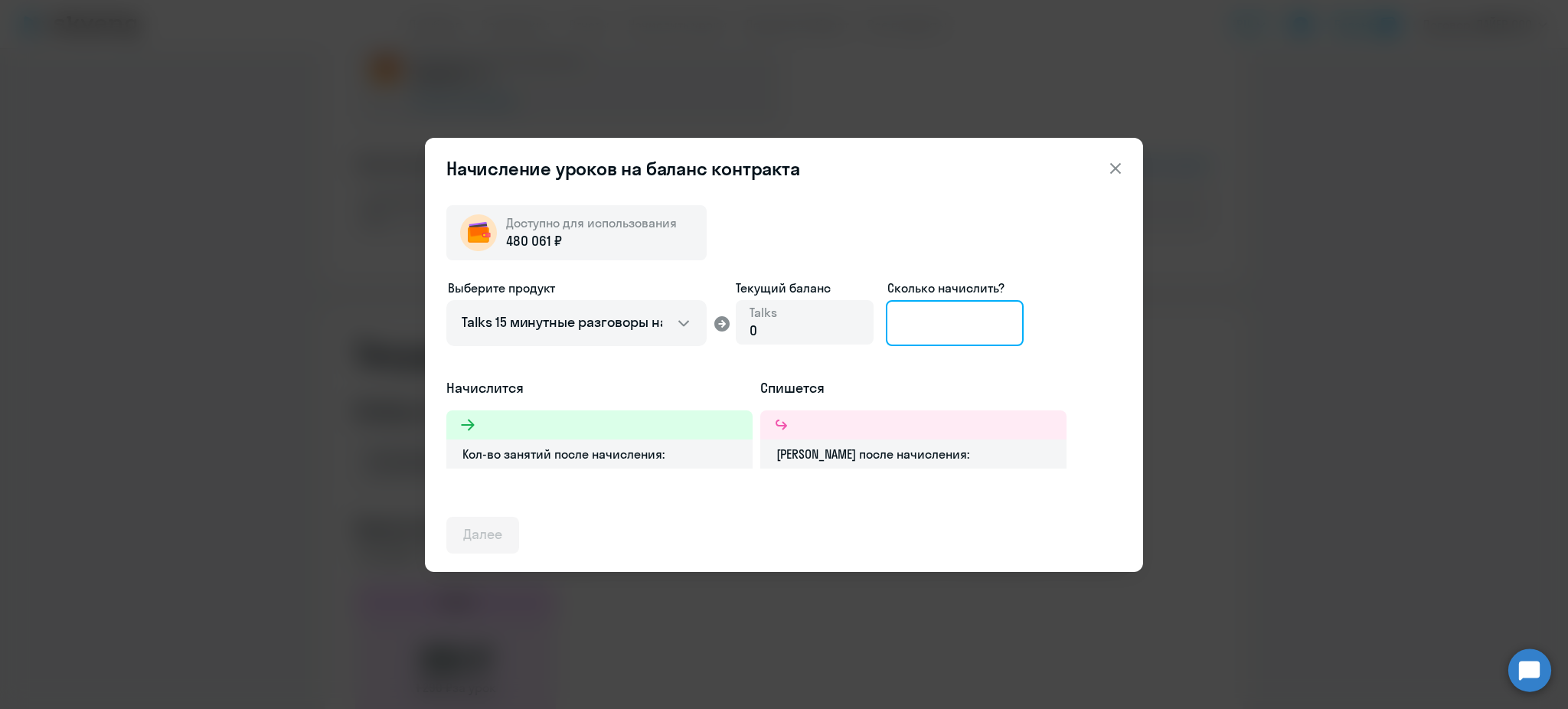
click at [920, 321] on input at bounding box center [954, 323] width 137 height 46
type input "1"
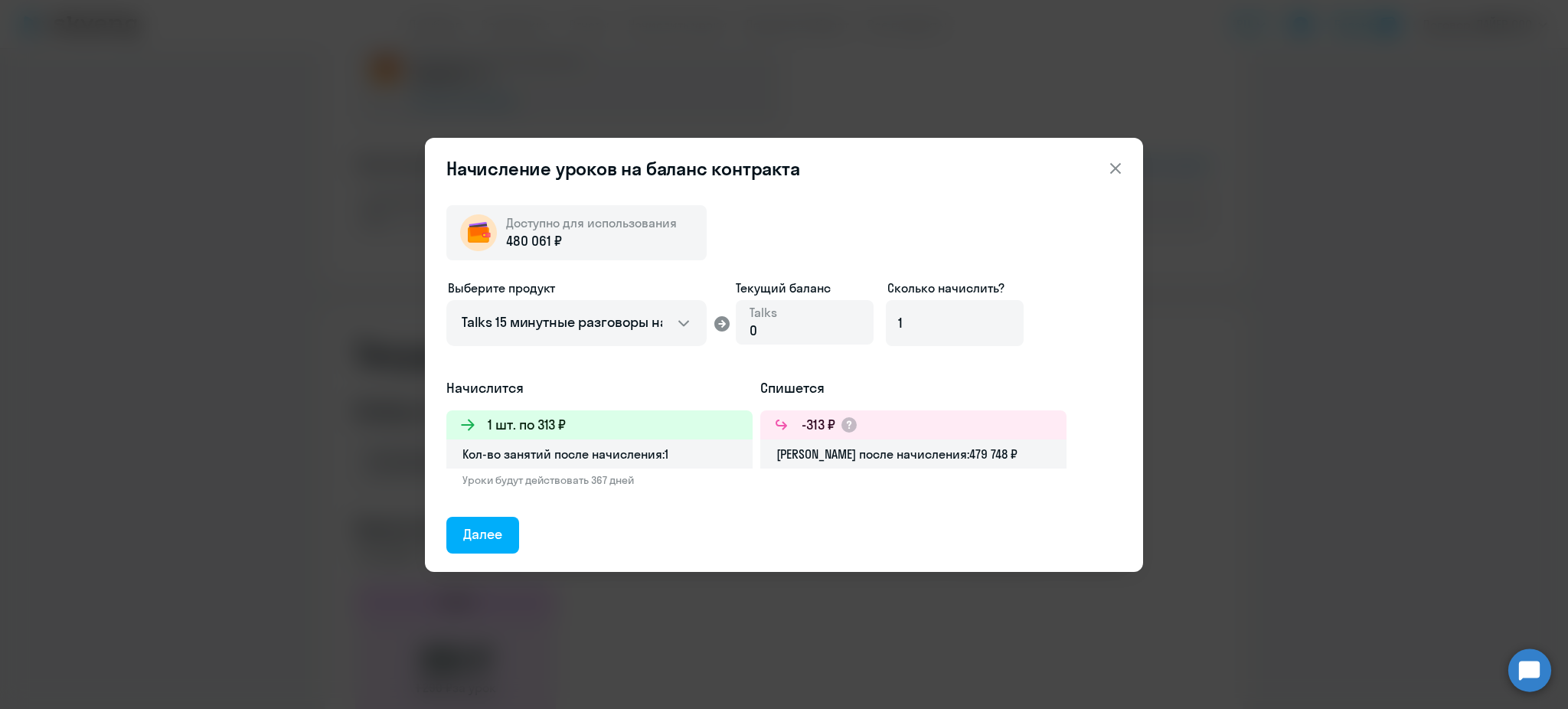
click at [1115, 159] on icon at bounding box center [1115, 168] width 18 height 18
